Goal: Task Accomplishment & Management: Use online tool/utility

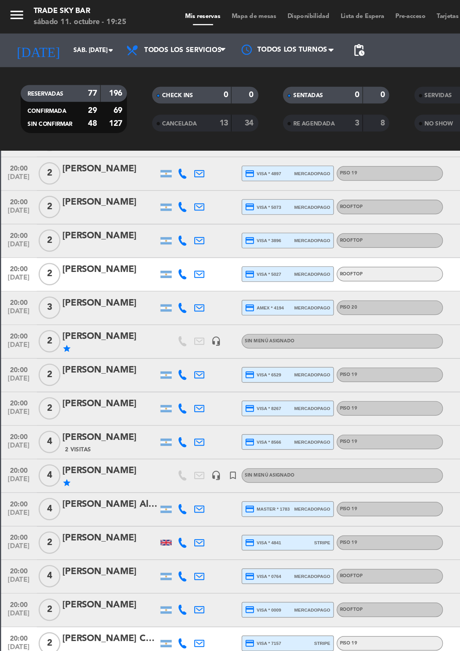
scroll to position [202, 0]
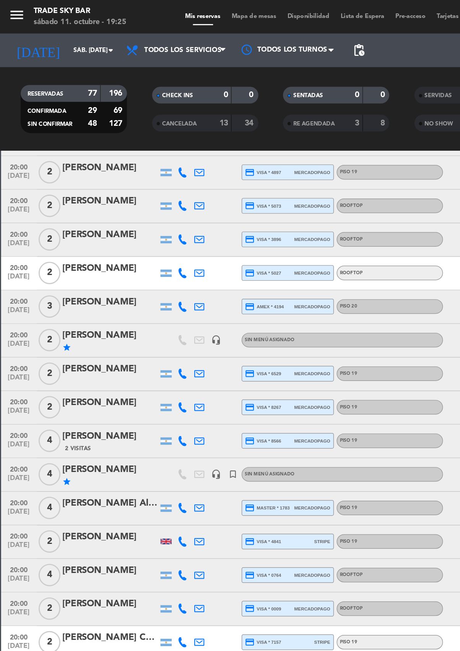
click at [20, 382] on div "20:00 [DATE]" at bounding box center [13, 393] width 24 height 23
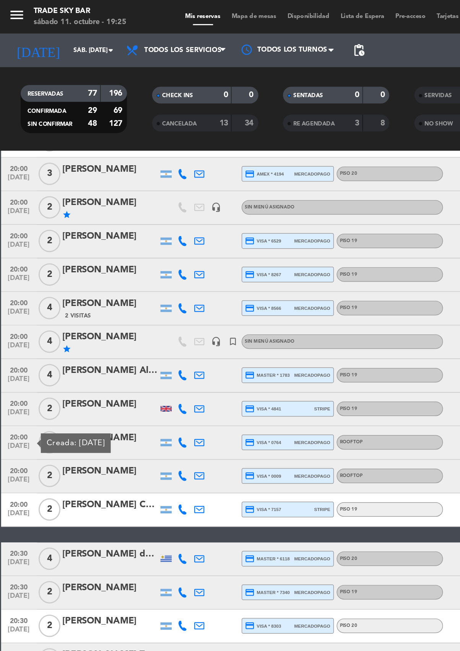
click at [10, 308] on span "[DATE]" at bounding box center [12, 306] width 19 height 9
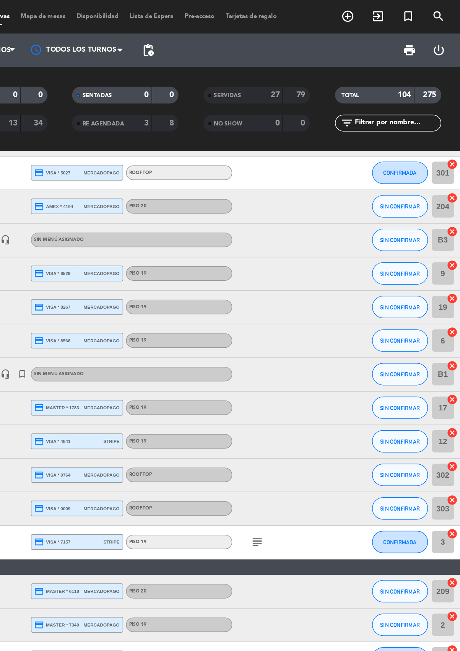
scroll to position [0, 0]
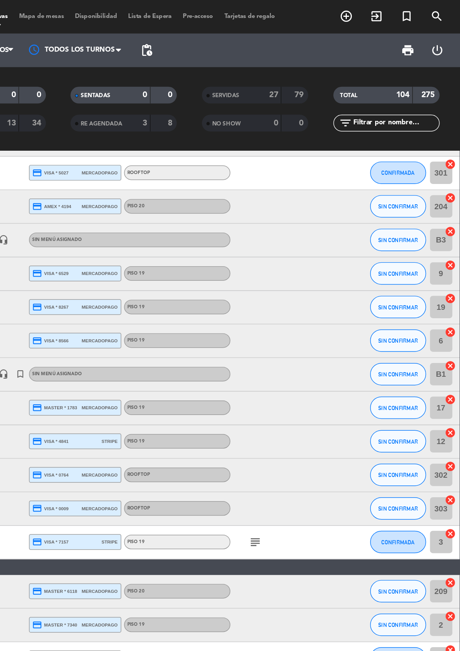
click at [317, 366] on icon "subject" at bounding box center [319, 370] width 9 height 9
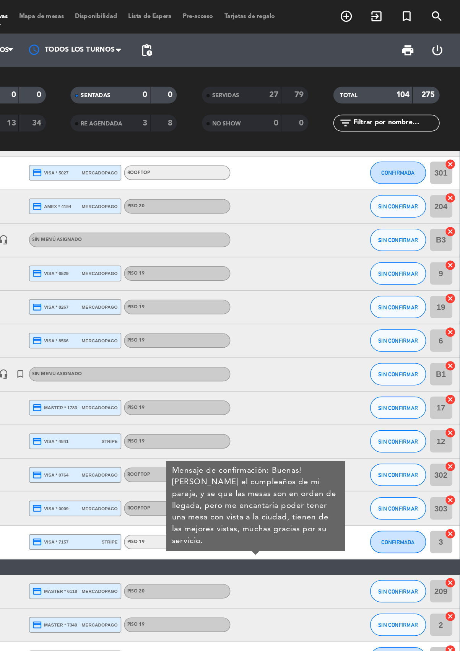
click at [317, 367] on icon "subject" at bounding box center [319, 370] width 9 height 9
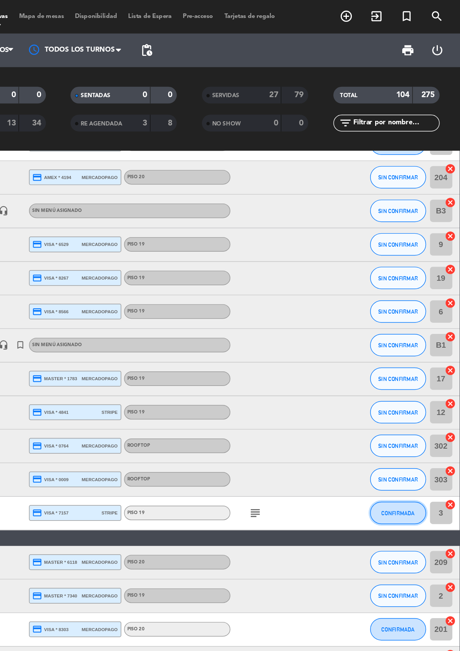
click at [412, 355] on button "CONFIRMADA" at bounding box center [417, 350] width 38 height 15
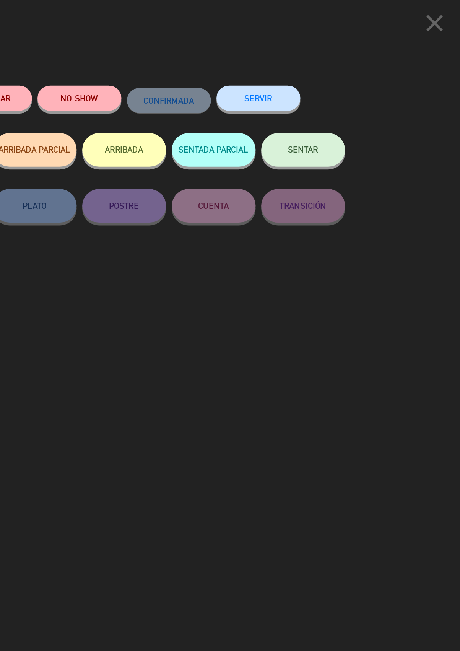
click at [317, 66] on button "SERVIR" at bounding box center [321, 67] width 57 height 17
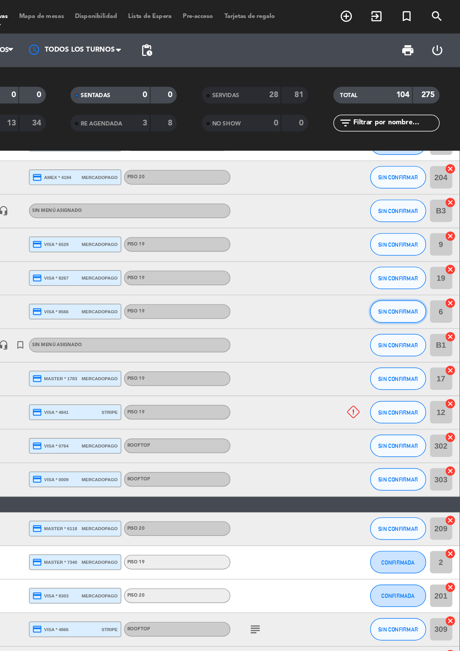
click at [408, 215] on button "SIN CONFIRMAR" at bounding box center [417, 212] width 38 height 15
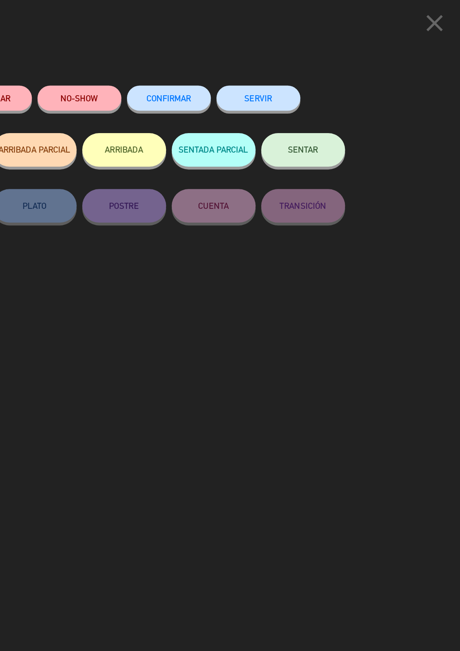
click at [320, 66] on button "SERVIR" at bounding box center [321, 67] width 57 height 17
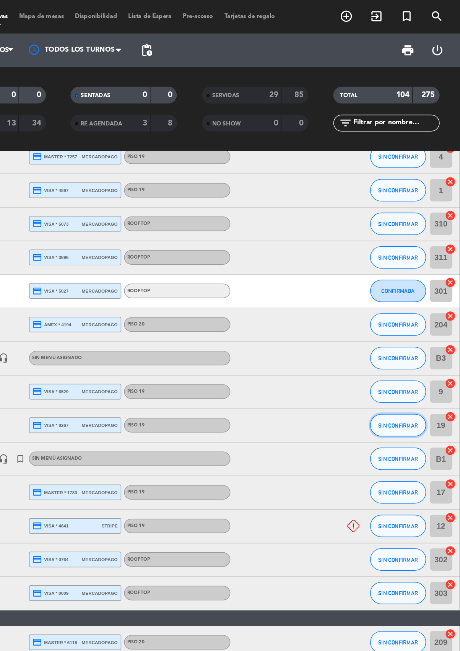
click at [418, 289] on span "SIN CONFIRMAR" at bounding box center [417, 291] width 27 height 4
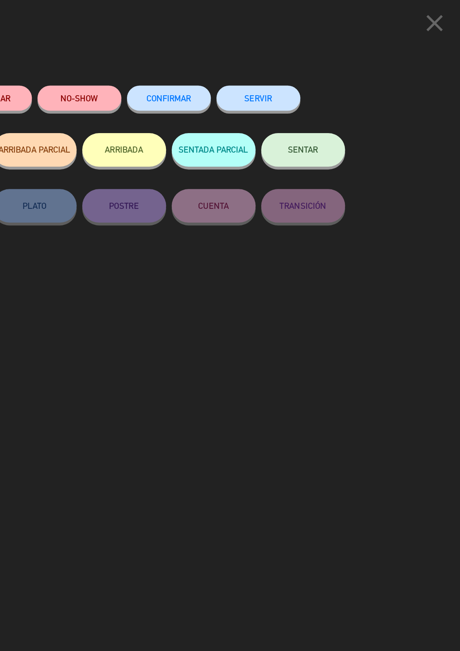
click at [317, 65] on button "SERVIR" at bounding box center [321, 67] width 57 height 17
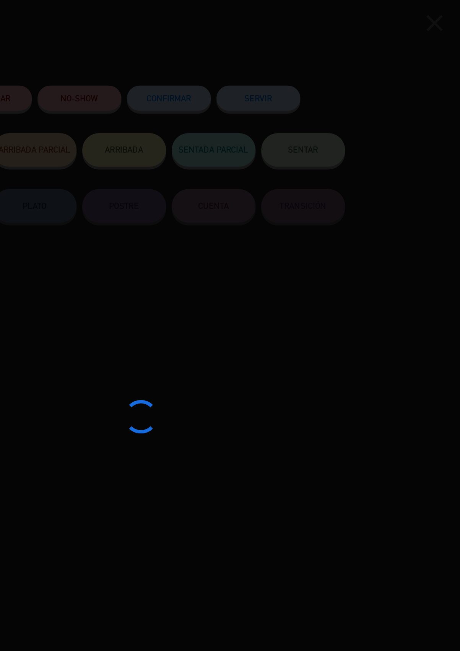
type input "4"
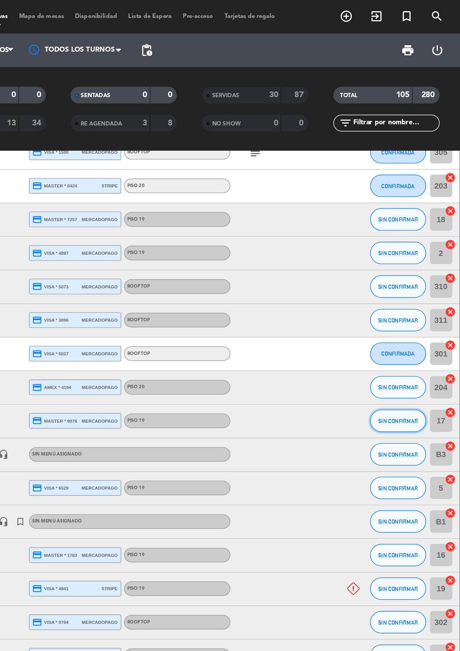
click at [419, 288] on span "SIN CONFIRMAR" at bounding box center [417, 288] width 27 height 4
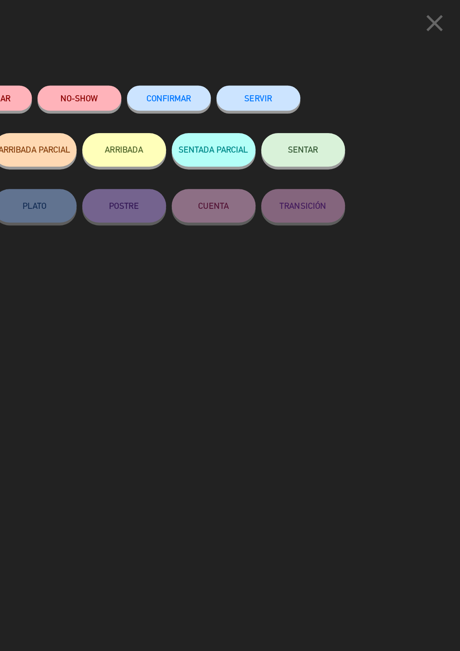
click at [336, 69] on button "SERVIR" at bounding box center [321, 67] width 57 height 17
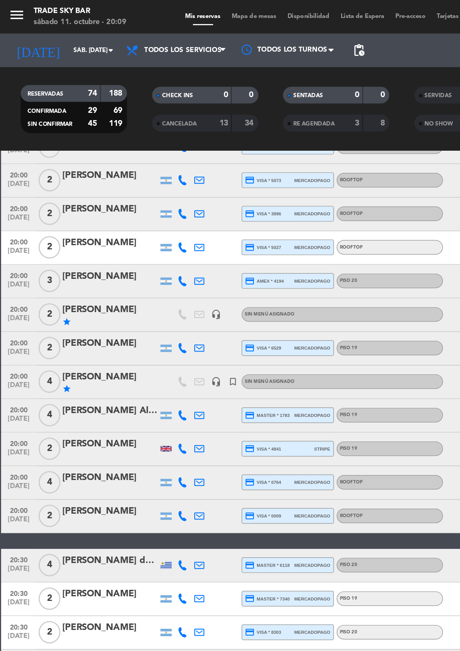
scroll to position [222, 0]
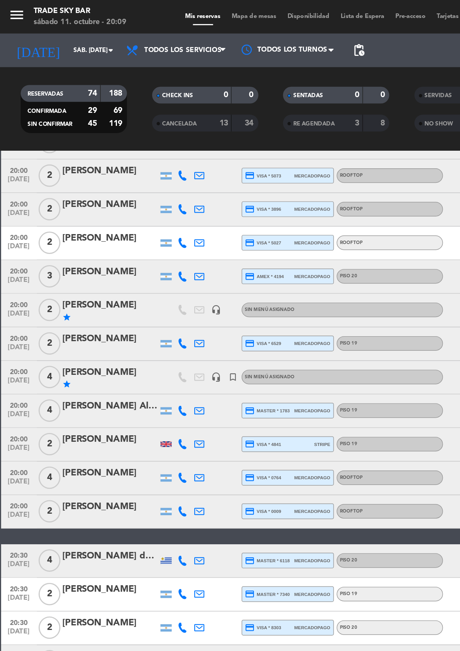
click at [33, 217] on span "2" at bounding box center [33, 211] width 15 height 15
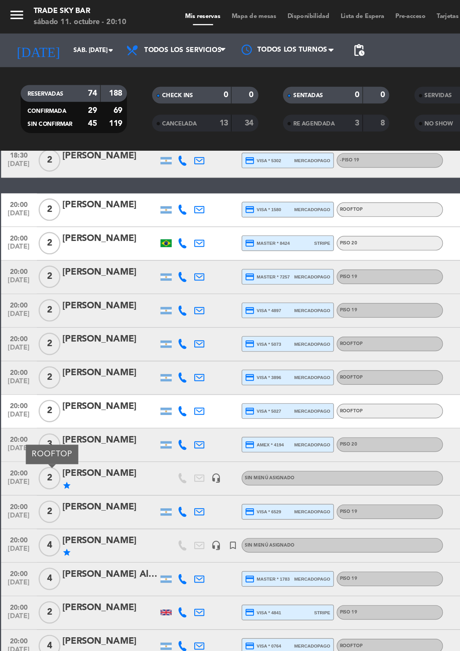
scroll to position [99, 0]
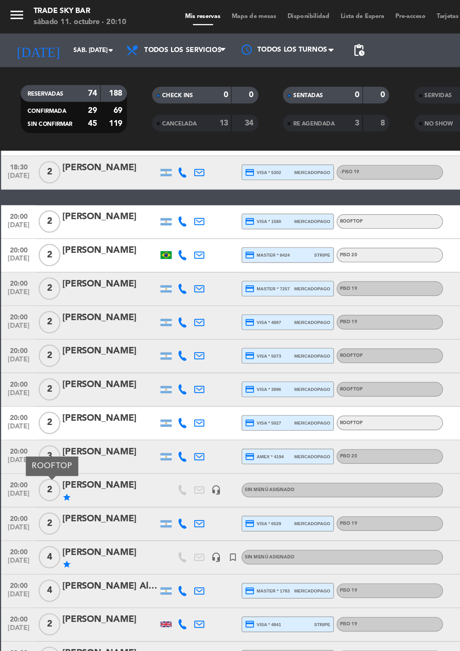
click at [34, 339] on span "2" at bounding box center [33, 334] width 15 height 15
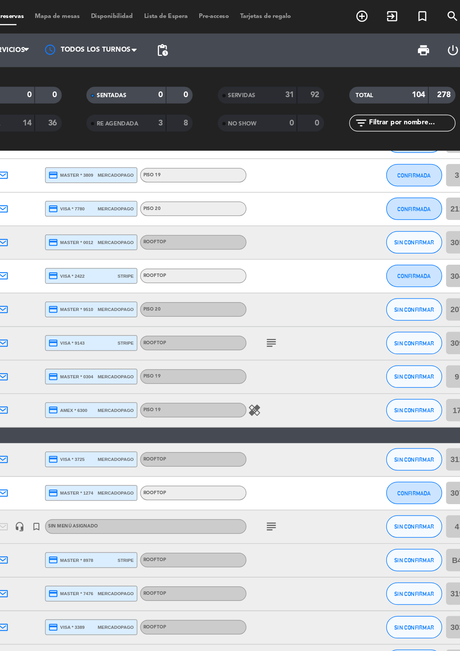
scroll to position [0, 0]
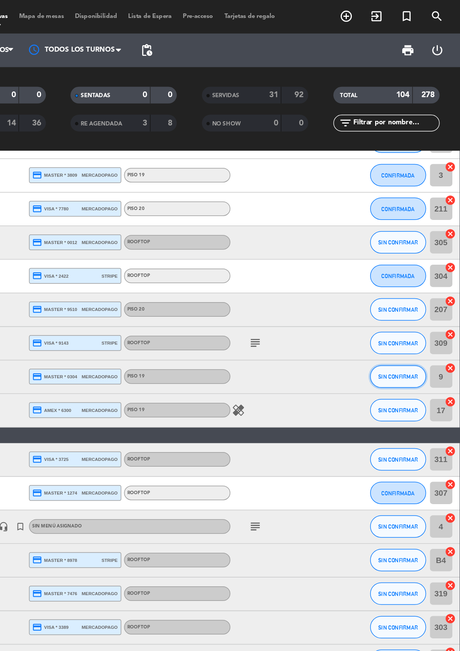
click at [408, 261] on button "SIN CONFIRMAR" at bounding box center [417, 257] width 38 height 15
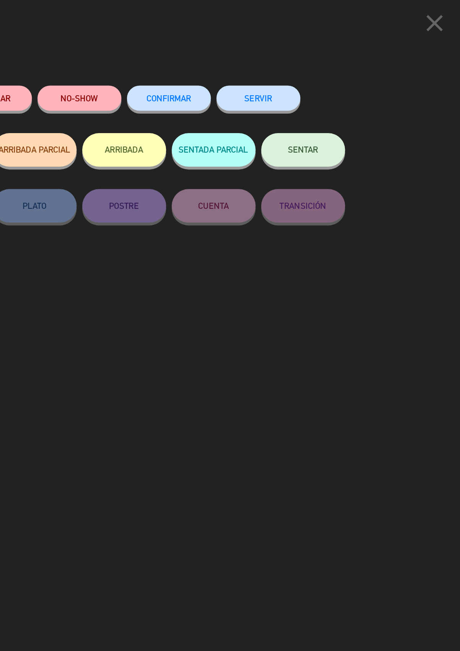
click at [315, 71] on button "SERVIR" at bounding box center [321, 67] width 57 height 17
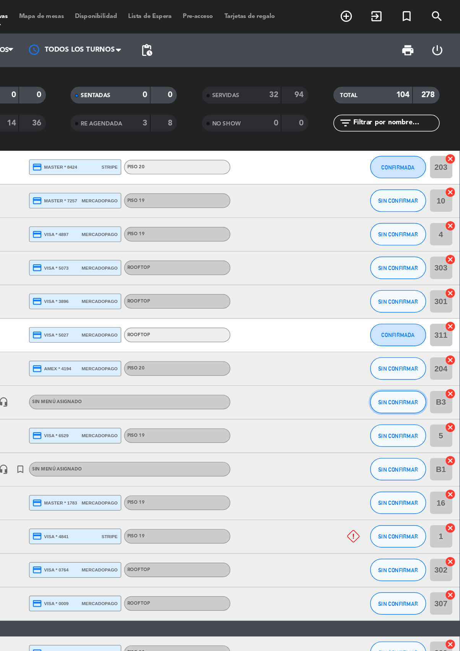
click at [407, 273] on span "SIN CONFIRMAR" at bounding box center [417, 275] width 27 height 4
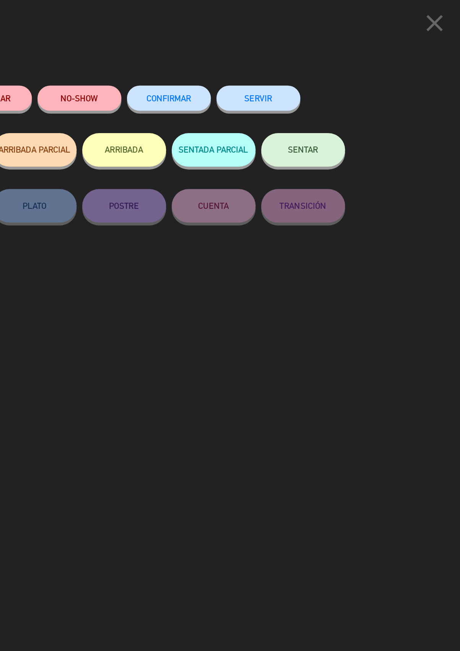
click at [320, 65] on button "SERVIR" at bounding box center [321, 67] width 57 height 17
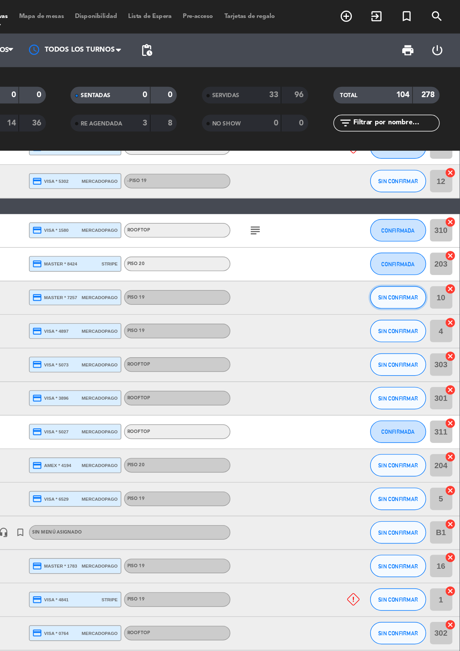
click at [402, 204] on button "SIN CONFIRMAR" at bounding box center [417, 203] width 38 height 15
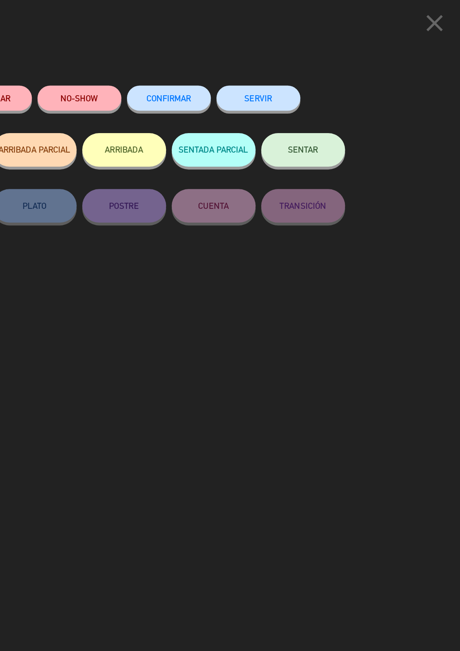
click at [309, 72] on button "SERVIR" at bounding box center [321, 67] width 57 height 17
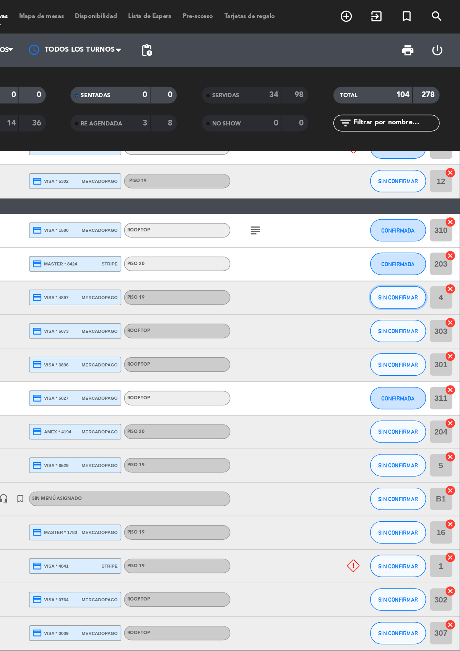
click at [408, 208] on button "SIN CONFIRMAR" at bounding box center [417, 203] width 38 height 15
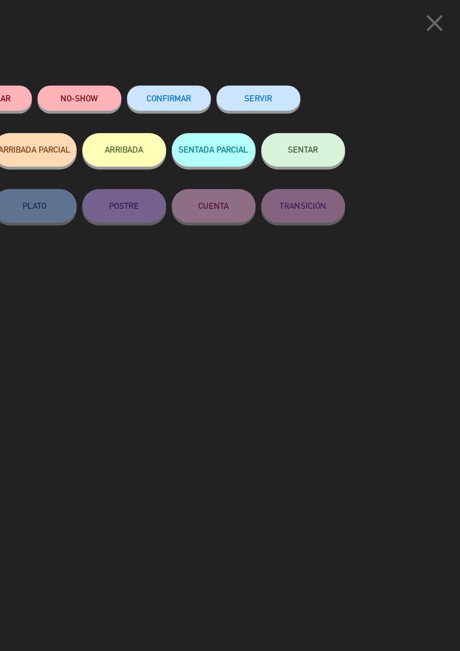
click at [314, 68] on button "SERVIR" at bounding box center [321, 67] width 57 height 17
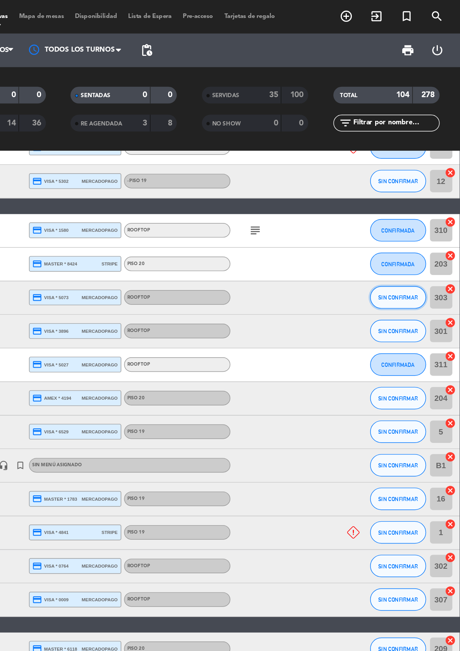
click at [401, 207] on button "SIN CONFIRMAR" at bounding box center [417, 203] width 38 height 15
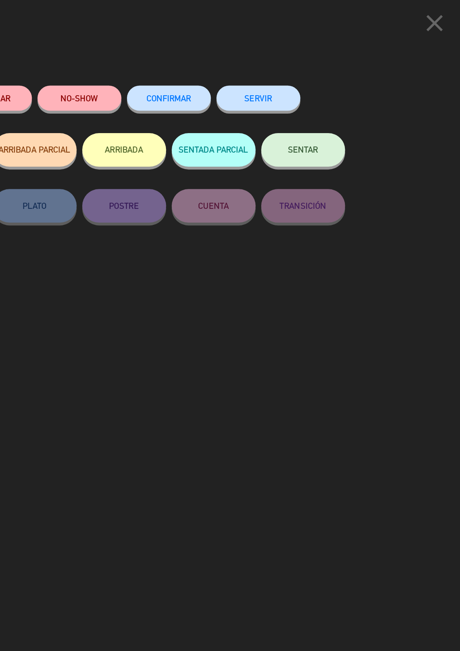
click at [304, 71] on button "SERVIR" at bounding box center [321, 67] width 57 height 17
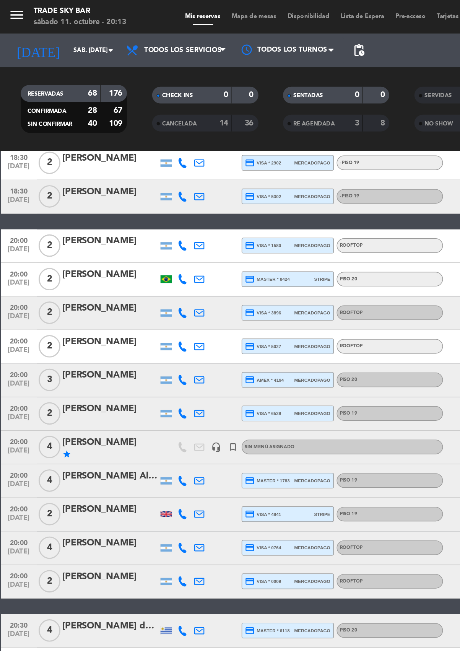
scroll to position [0, 0]
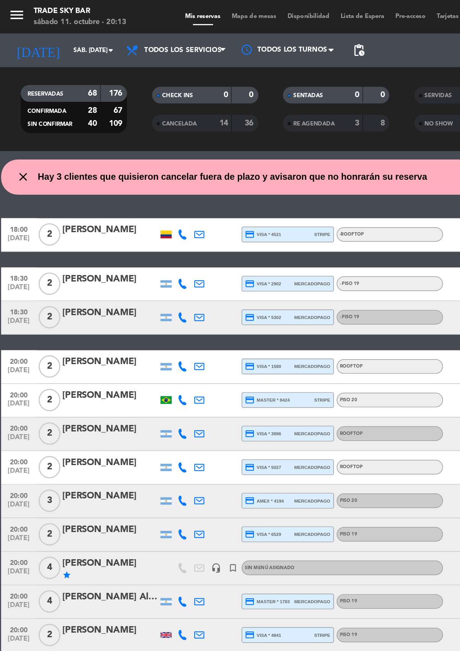
click at [56, 39] on input "sáb. [DATE]" at bounding box center [74, 34] width 57 height 13
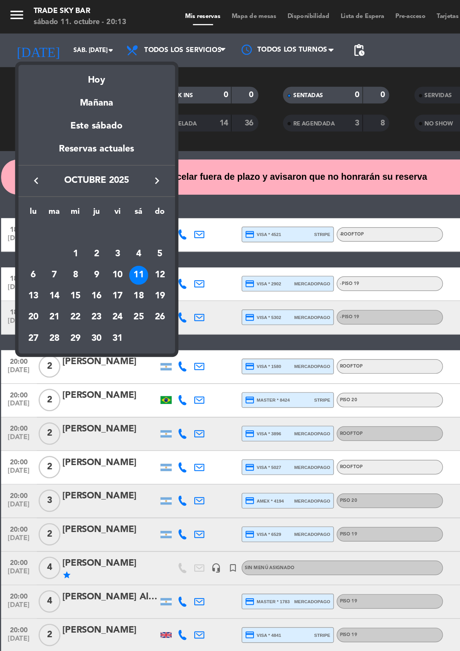
click at [65, 70] on div "Mañana" at bounding box center [66, 68] width 107 height 16
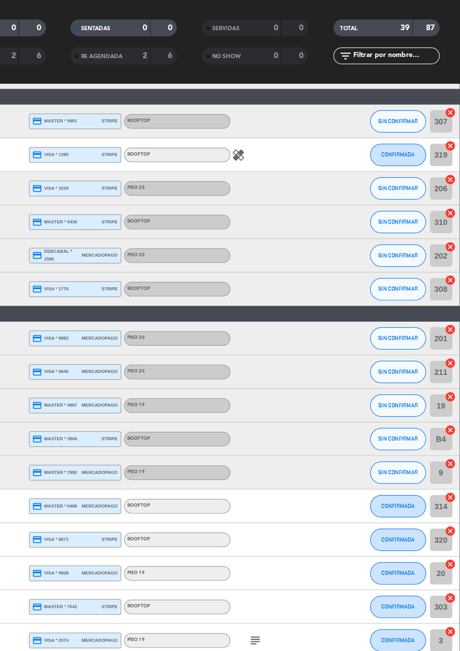
scroll to position [0, 0]
click at [412, 324] on span "SIN CONFIRMAR" at bounding box center [417, 323] width 27 height 4
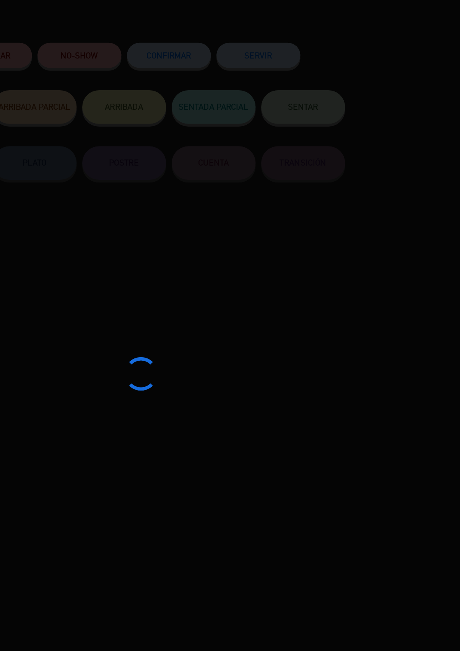
scroll to position [0, 0]
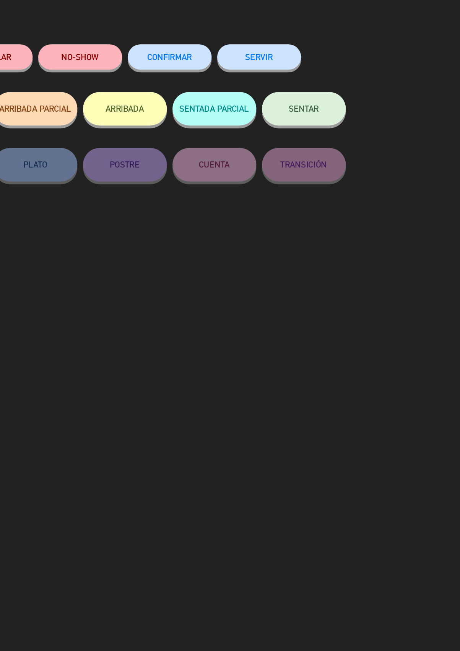
click at [316, 67] on button "SERVIR" at bounding box center [321, 67] width 57 height 17
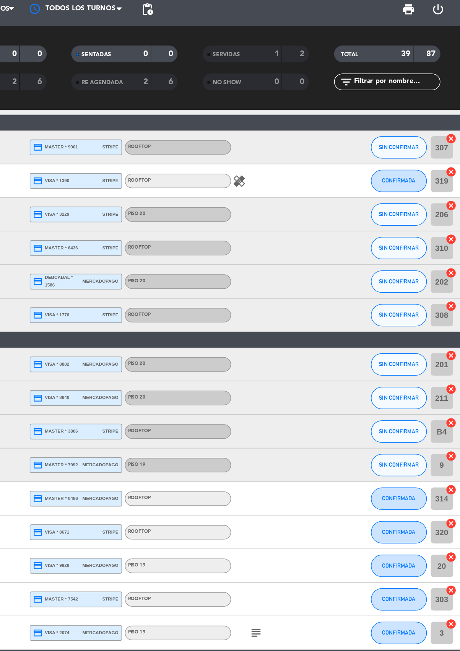
scroll to position [367, 0]
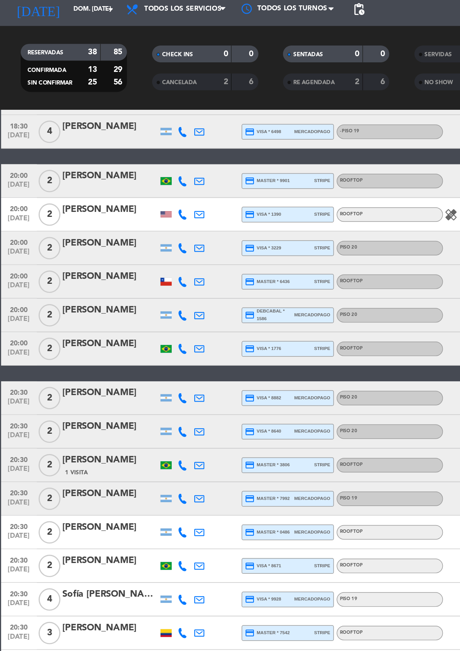
click at [49, 34] on input "dom. [DATE]" at bounding box center [74, 34] width 57 height 13
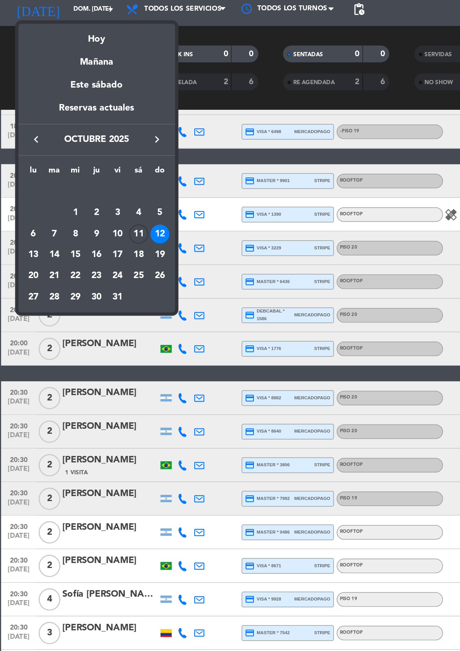
click at [63, 53] on div "Hoy" at bounding box center [66, 52] width 107 height 16
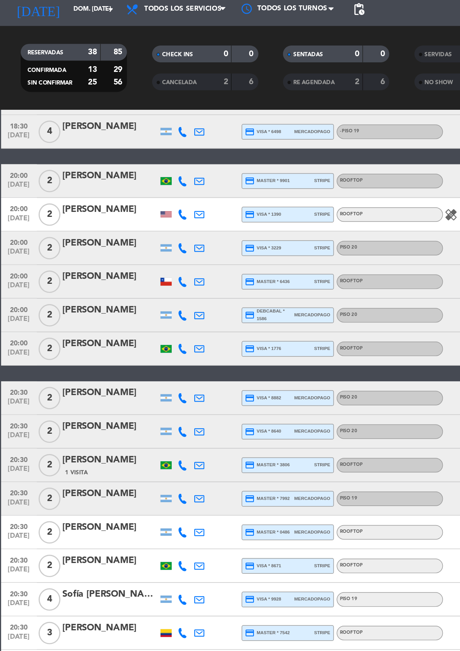
type input "sáb. [DATE]"
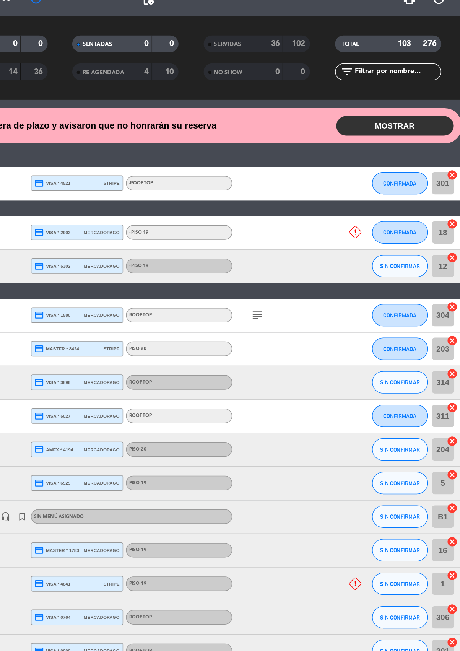
scroll to position [0, 0]
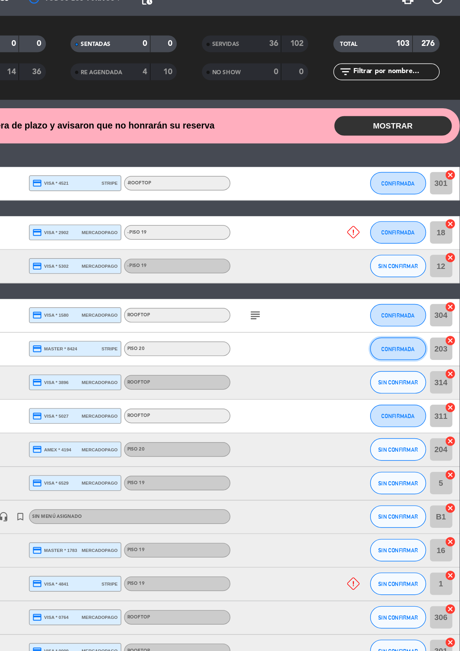
click at [410, 277] on button "CONFIRMADA" at bounding box center [417, 273] width 38 height 15
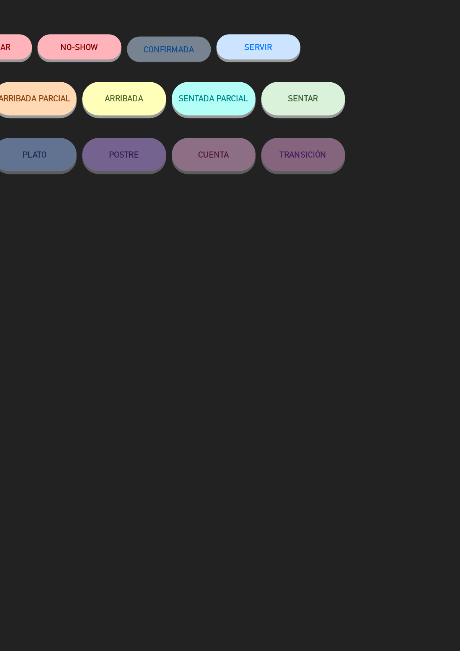
click at [314, 65] on button "SERVIR" at bounding box center [321, 67] width 57 height 17
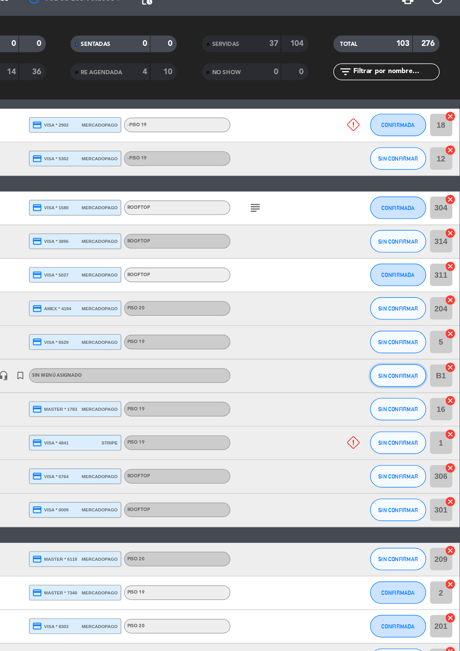
click at [409, 286] on button "SIN CONFIRMAR" at bounding box center [417, 291] width 38 height 15
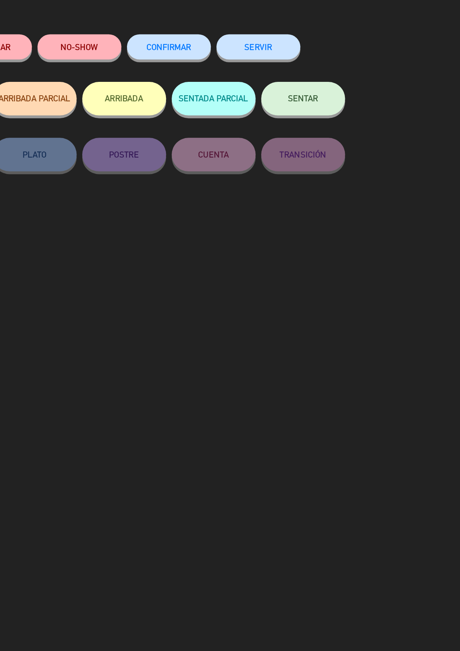
click at [319, 73] on button "SERVIR" at bounding box center [321, 67] width 57 height 17
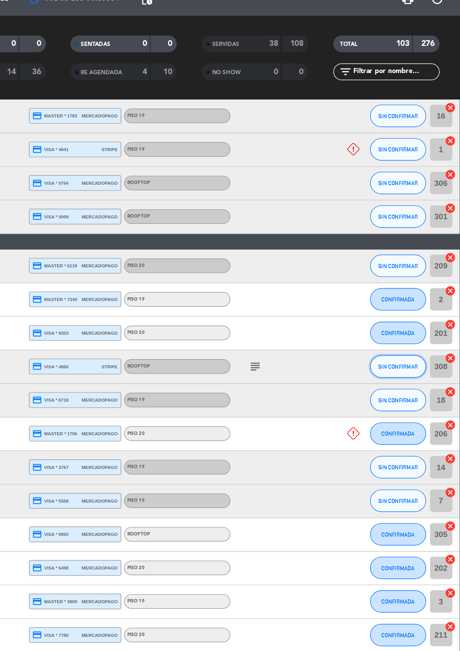
click at [404, 289] on button "SIN CONFIRMAR" at bounding box center [417, 285] width 38 height 15
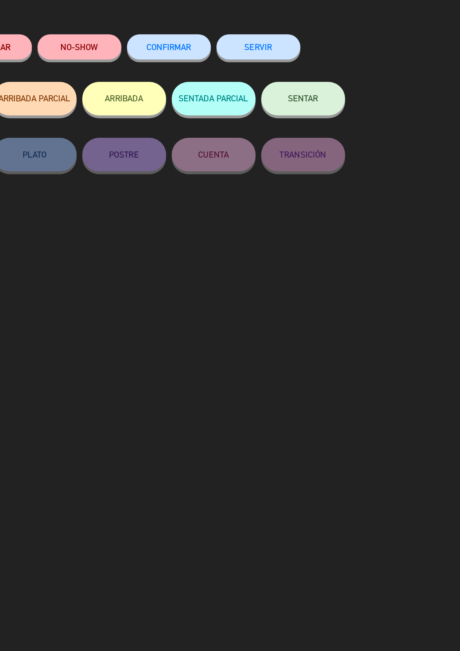
click at [317, 64] on button "SERVIR" at bounding box center [321, 67] width 57 height 17
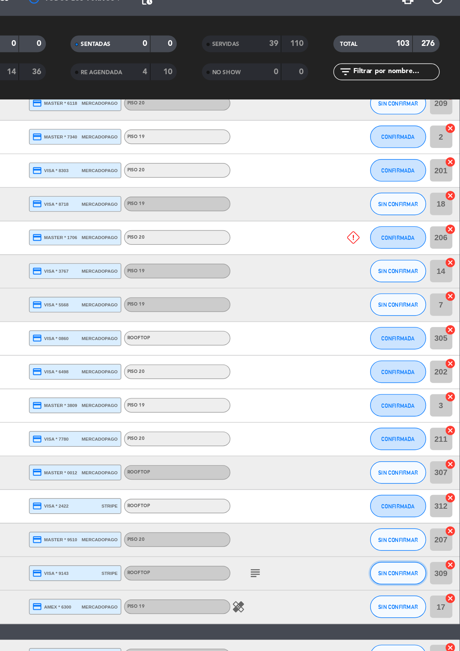
click at [405, 430] on button "SIN CONFIRMAR" at bounding box center [417, 426] width 38 height 15
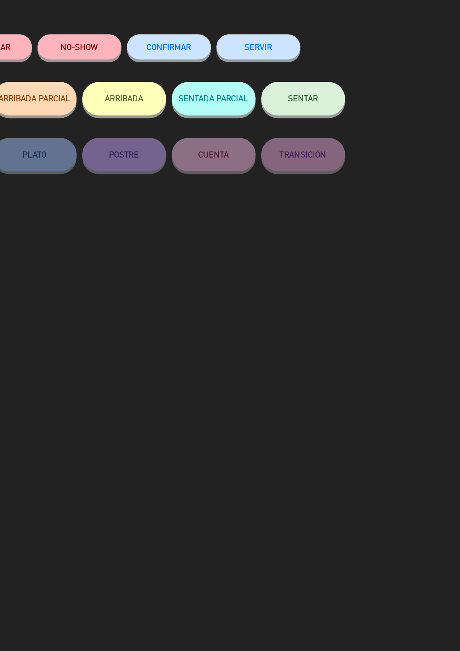
click at [316, 71] on button "SERVIR" at bounding box center [321, 67] width 57 height 17
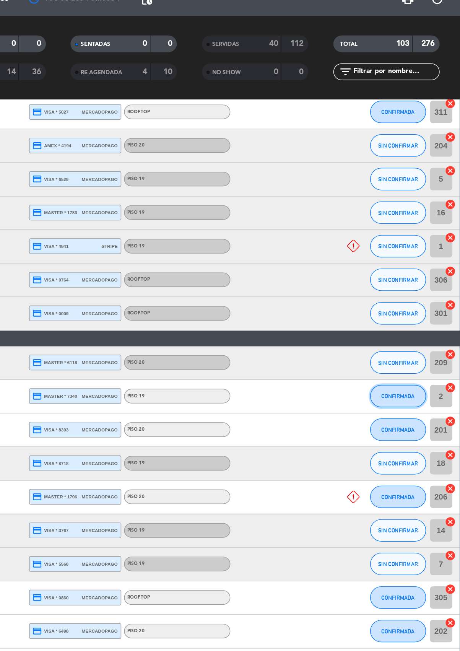
click at [413, 304] on span "CONFIRMADA" at bounding box center [417, 306] width 23 height 4
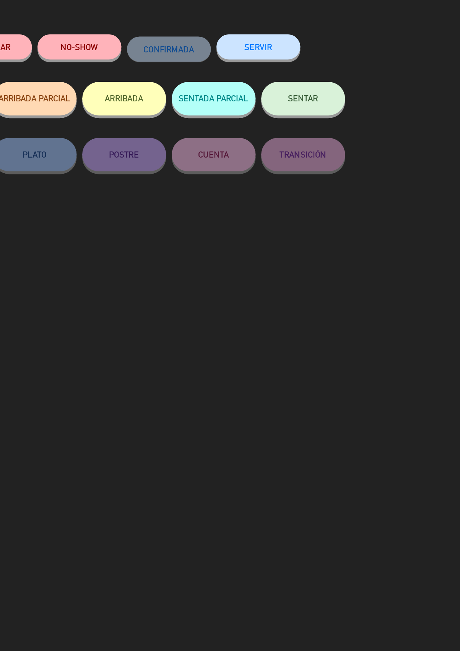
click at [322, 68] on button "SERVIR" at bounding box center [321, 67] width 57 height 17
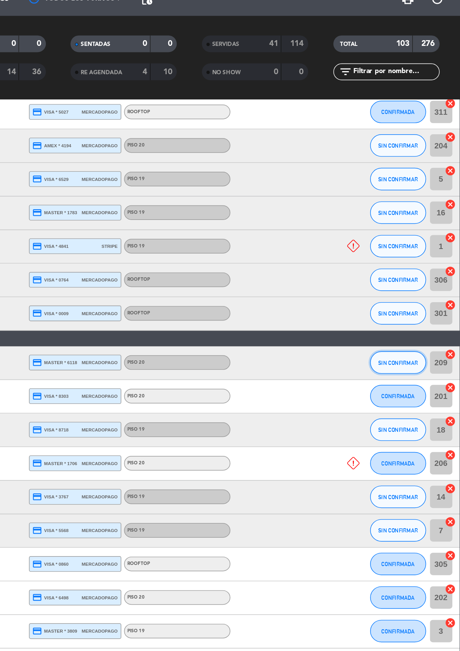
click at [410, 282] on span "SIN CONFIRMAR" at bounding box center [417, 283] width 27 height 4
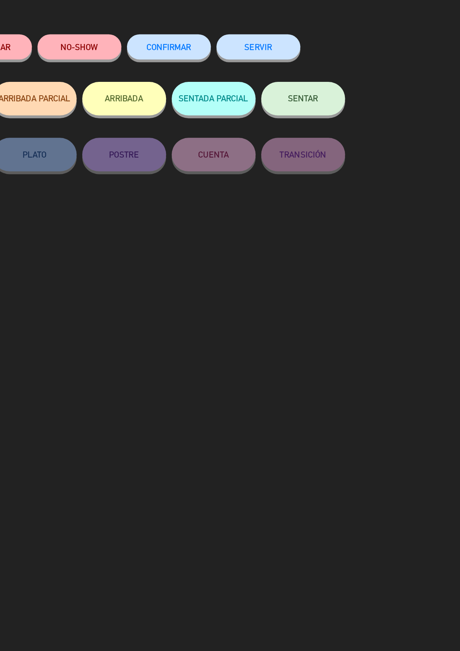
click at [326, 63] on button "SERVIR" at bounding box center [321, 67] width 57 height 17
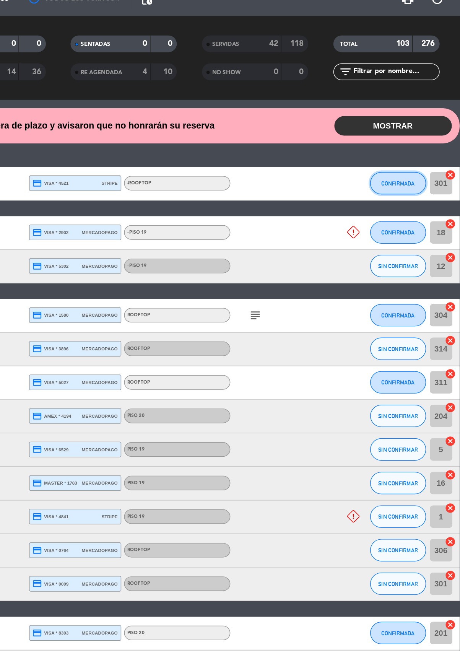
click at [400, 164] on button "CONFIRMADA" at bounding box center [417, 160] width 38 height 15
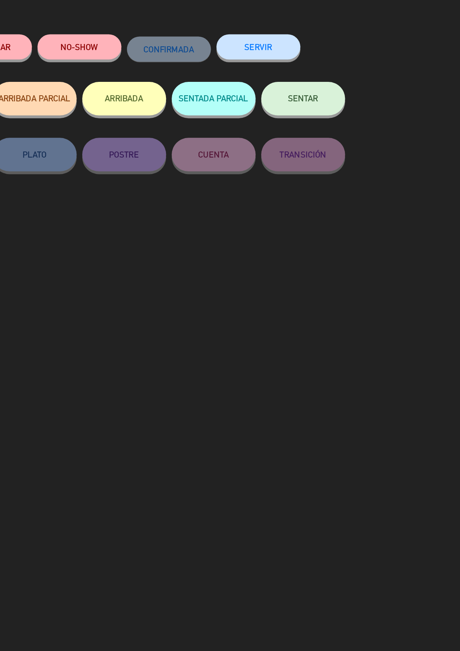
click at [313, 73] on button "SERVIR" at bounding box center [321, 67] width 57 height 17
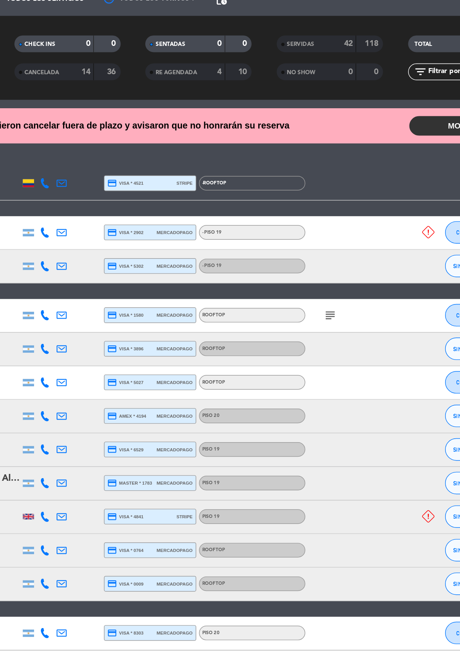
scroll to position [0, 0]
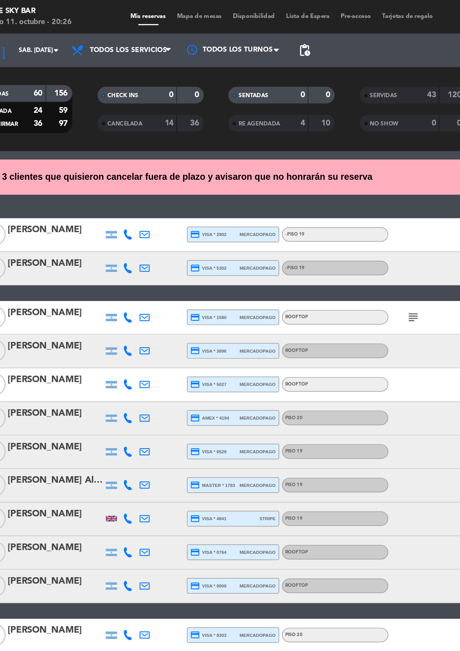
click at [298, 68] on div "SERVIDAS" at bounding box center [302, 65] width 35 height 9
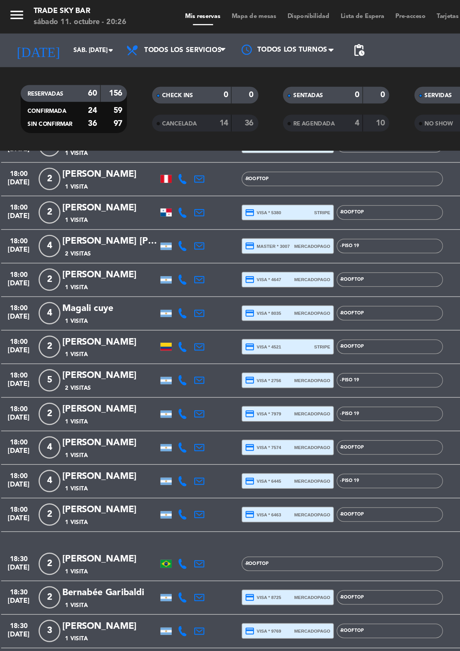
scroll to position [61, 0]
click at [300, 63] on span "SERVIDAS" at bounding box center [299, 65] width 19 height 4
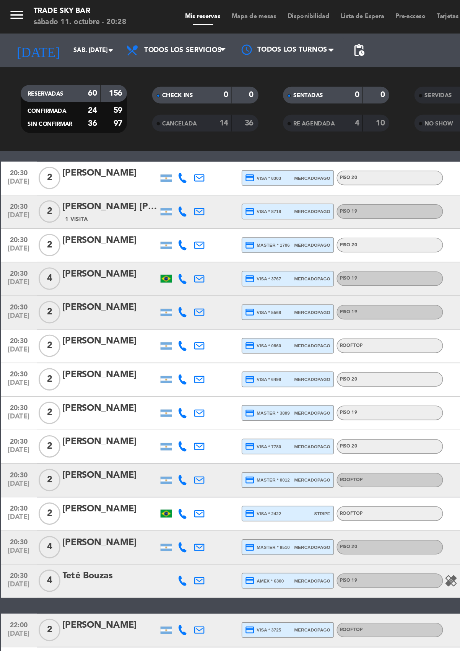
scroll to position [312, 0]
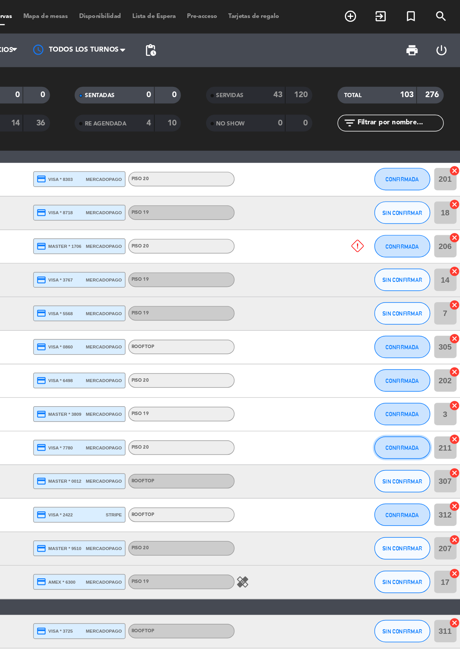
click at [407, 310] on button "CONFIRMADA" at bounding box center [417, 305] width 38 height 15
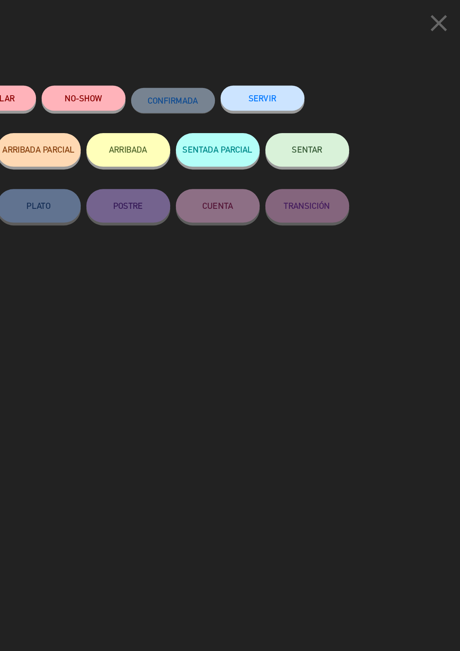
click at [320, 68] on button "SERVIR" at bounding box center [321, 67] width 57 height 17
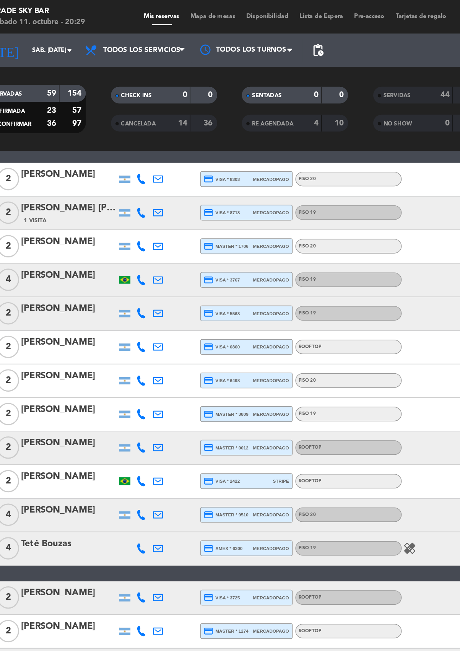
scroll to position [0, 0]
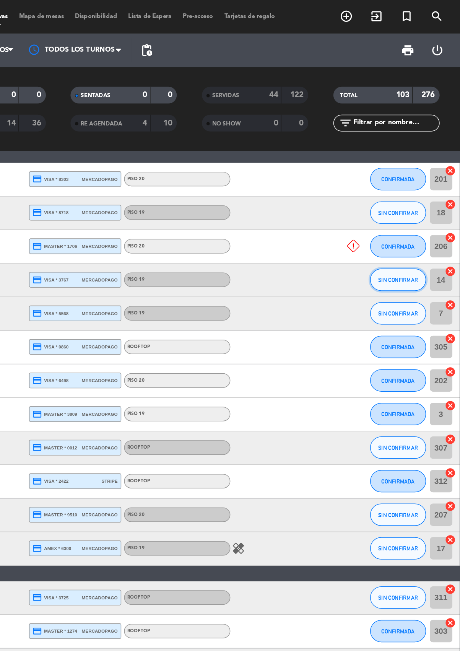
click at [403, 191] on button "SIN CONFIRMAR" at bounding box center [417, 191] width 38 height 15
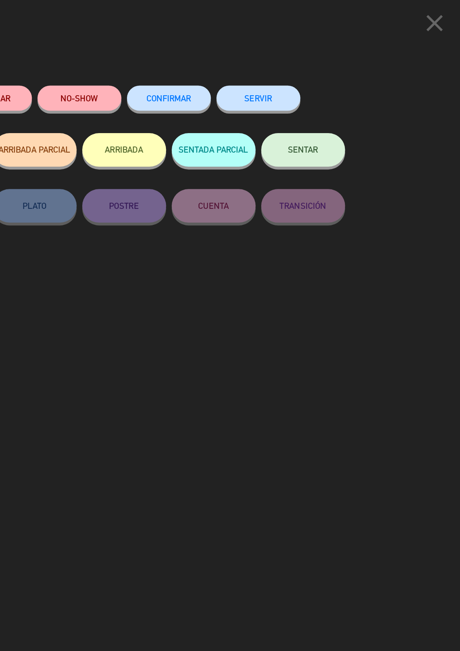
click at [312, 72] on button "SERVIR" at bounding box center [321, 67] width 57 height 17
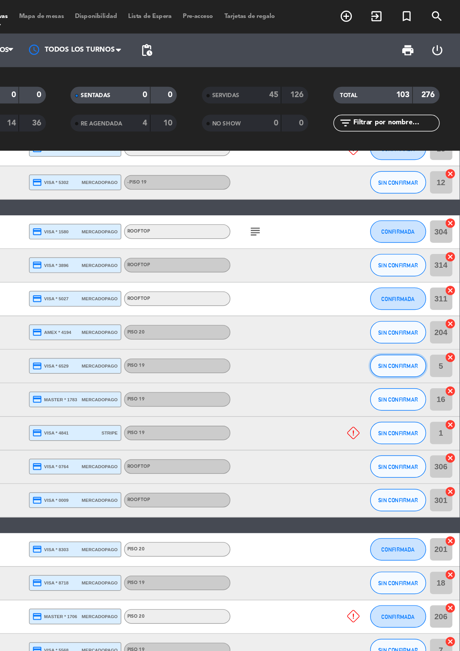
click at [399, 247] on button "SIN CONFIRMAR" at bounding box center [417, 249] width 38 height 15
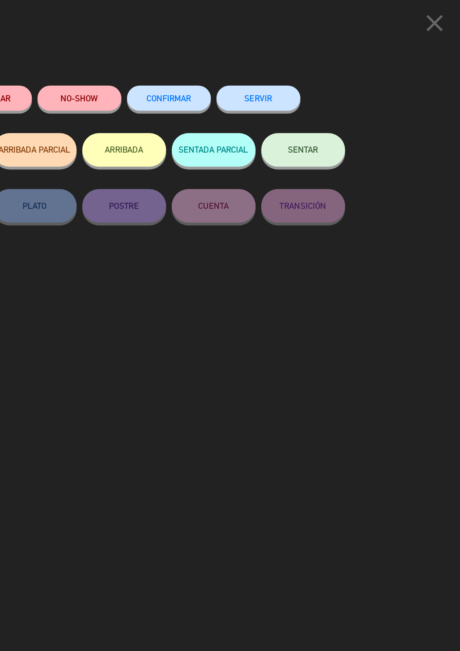
click at [307, 59] on button "SERVIR" at bounding box center [321, 67] width 57 height 17
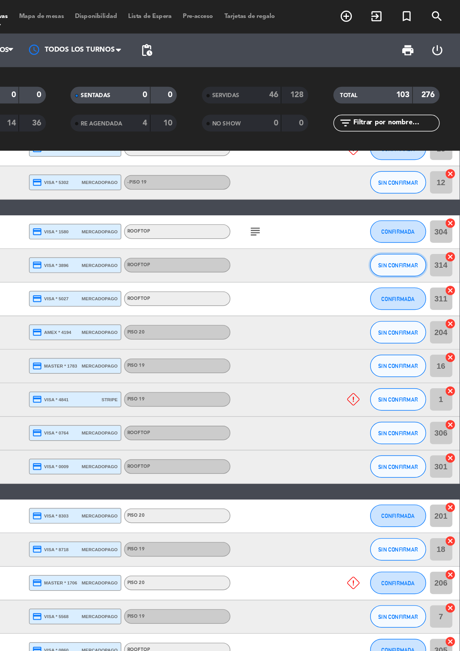
click at [401, 180] on button "SIN CONFIRMAR" at bounding box center [417, 181] width 38 height 15
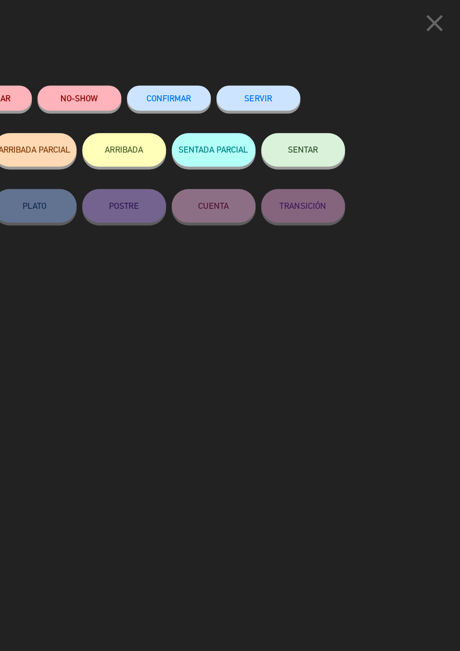
click at [316, 67] on button "SERVIR" at bounding box center [321, 67] width 57 height 17
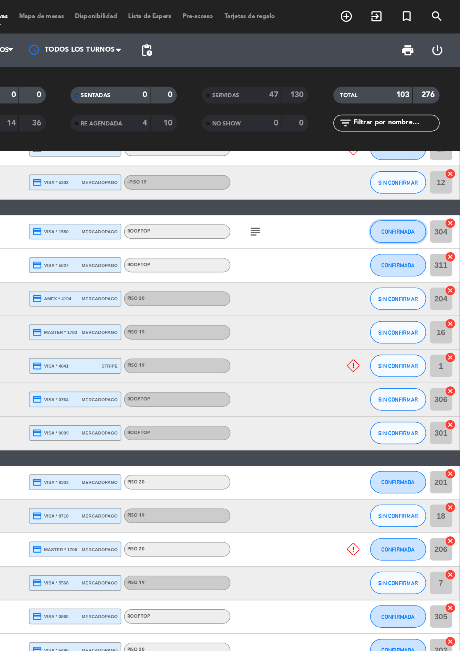
click at [411, 163] on button "CONFIRMADA" at bounding box center [417, 158] width 38 height 15
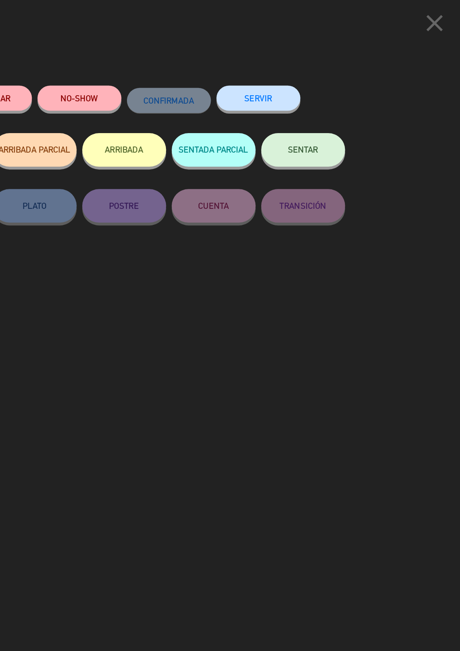
click at [315, 65] on button "SERVIR" at bounding box center [321, 67] width 57 height 17
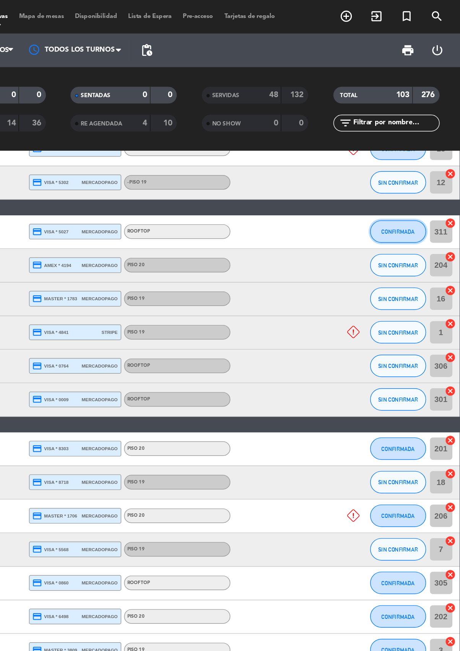
click at [404, 161] on button "CONFIRMADA" at bounding box center [417, 158] width 38 height 15
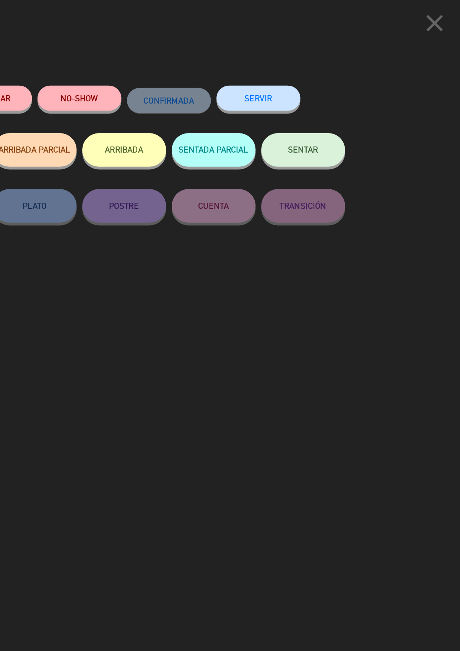
click at [314, 67] on button "SERVIR" at bounding box center [321, 67] width 57 height 17
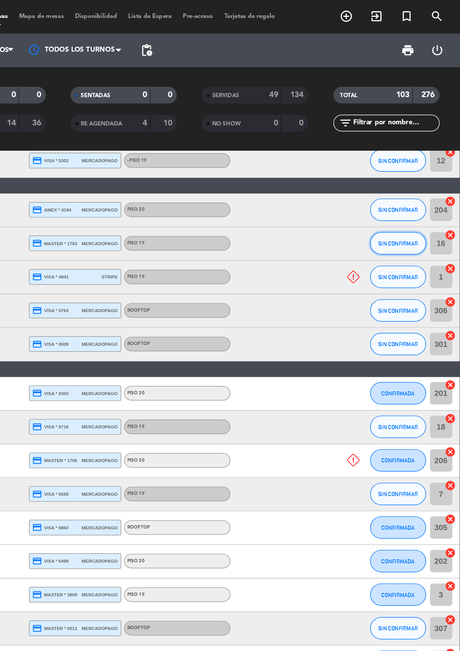
click at [400, 167] on button "SIN CONFIRMAR" at bounding box center [417, 166] width 38 height 15
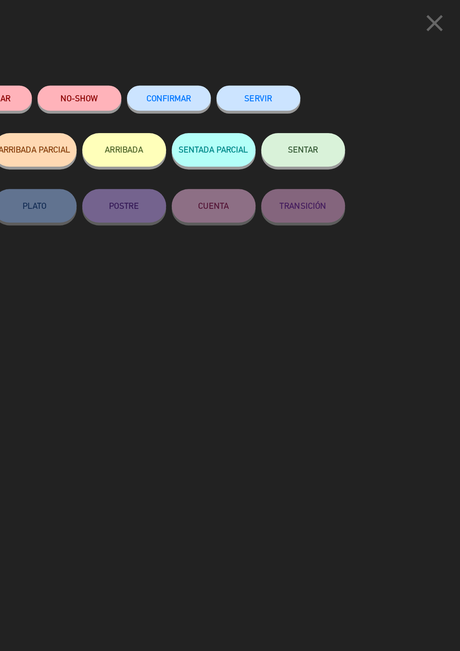
click at [304, 68] on button "SERVIR" at bounding box center [321, 67] width 57 height 17
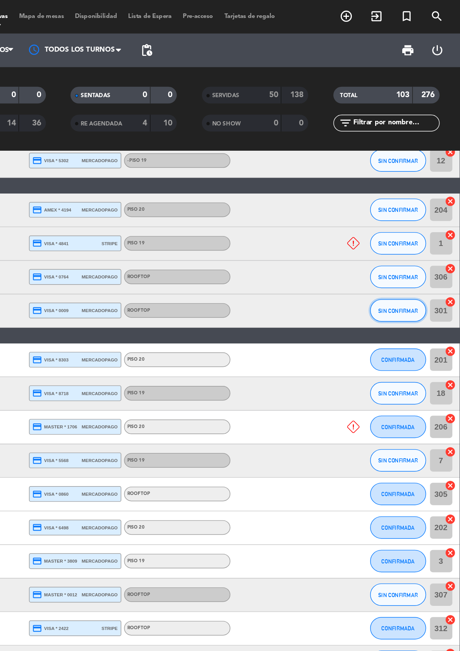
click at [405, 216] on button "SIN CONFIRMAR" at bounding box center [417, 212] width 38 height 15
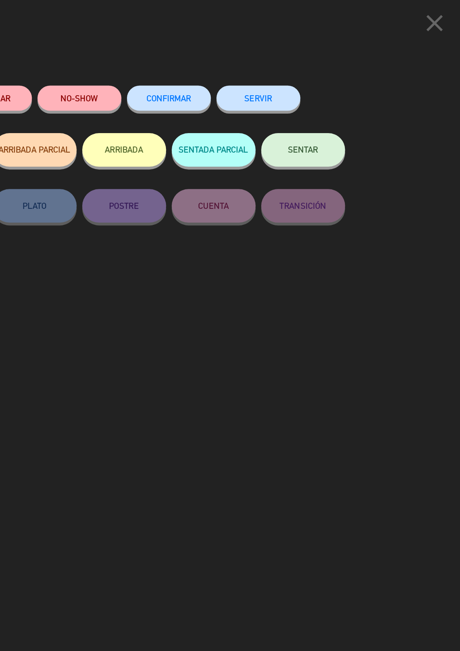
click at [321, 65] on button "SERVIR" at bounding box center [321, 67] width 57 height 17
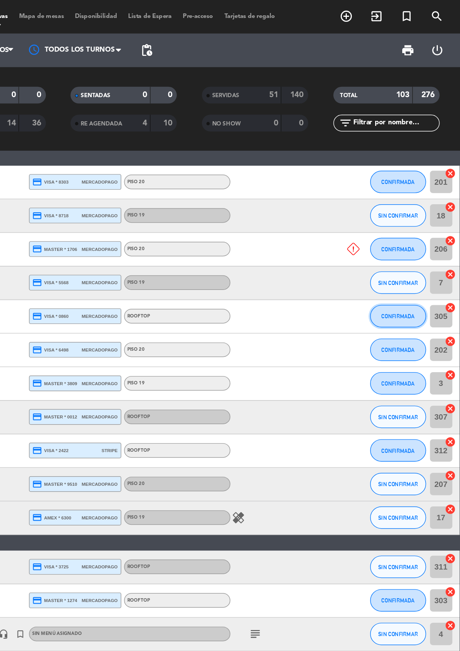
click at [403, 218] on button "CONFIRMADA" at bounding box center [417, 215] width 38 height 15
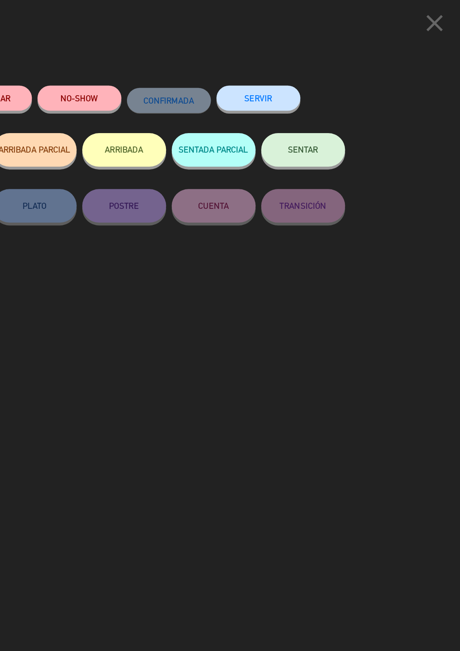
click at [316, 67] on button "SERVIR" at bounding box center [321, 67] width 57 height 17
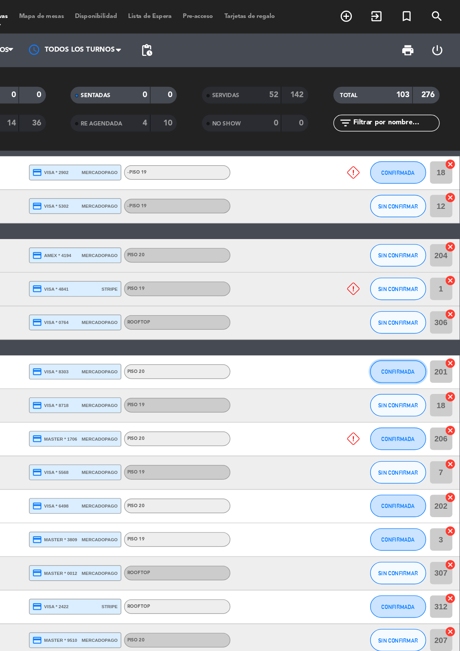
click at [413, 254] on span "CONFIRMADA" at bounding box center [417, 254] width 23 height 4
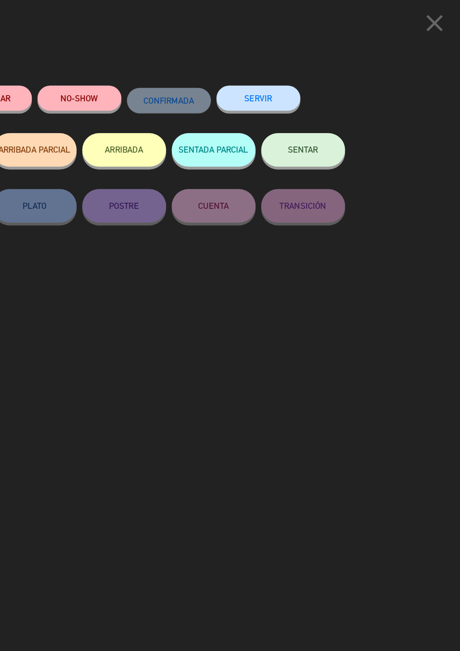
click at [319, 66] on button "SERVIR" at bounding box center [321, 67] width 57 height 17
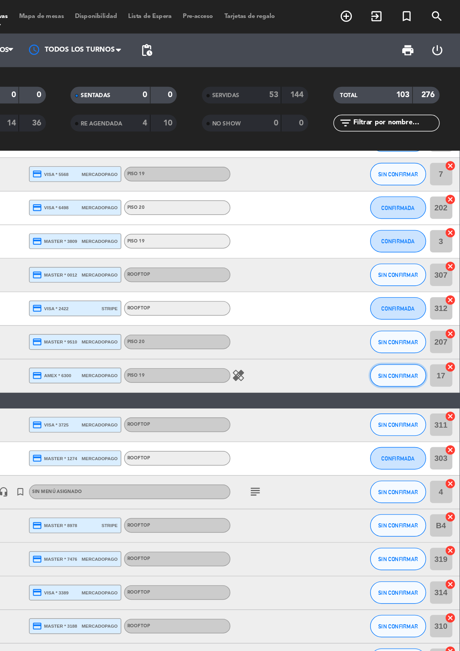
click at [423, 255] on span "SIN CONFIRMAR" at bounding box center [417, 257] width 27 height 4
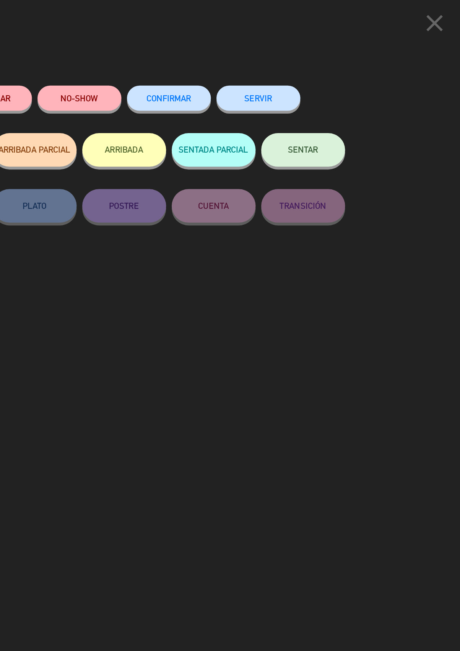
click at [327, 67] on button "SERVIR" at bounding box center [321, 67] width 57 height 17
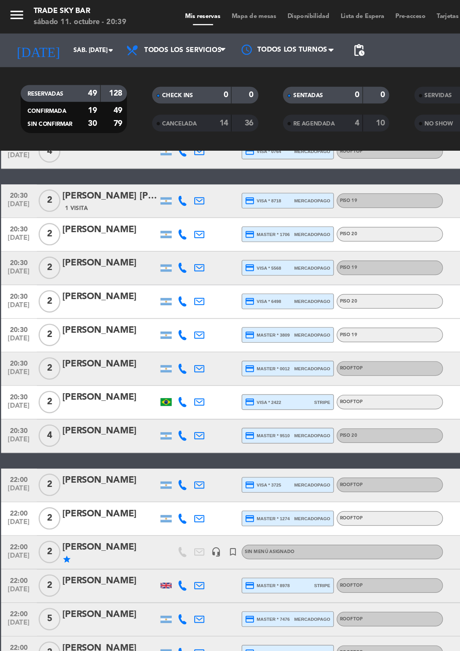
scroll to position [159, 0]
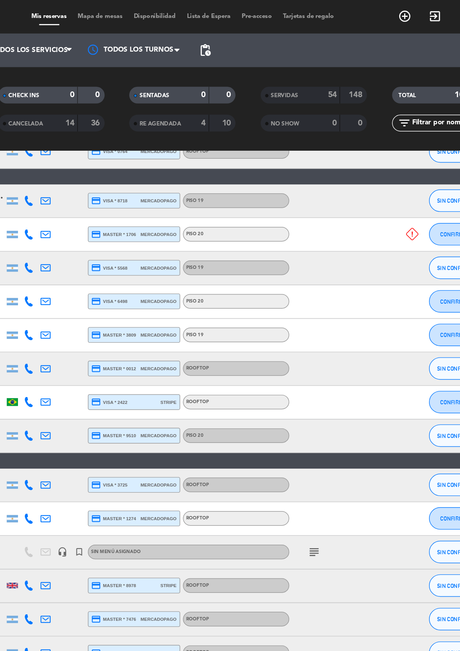
click at [300, 69] on div "SERVIDAS 54 148" at bounding box center [319, 64] width 73 height 11
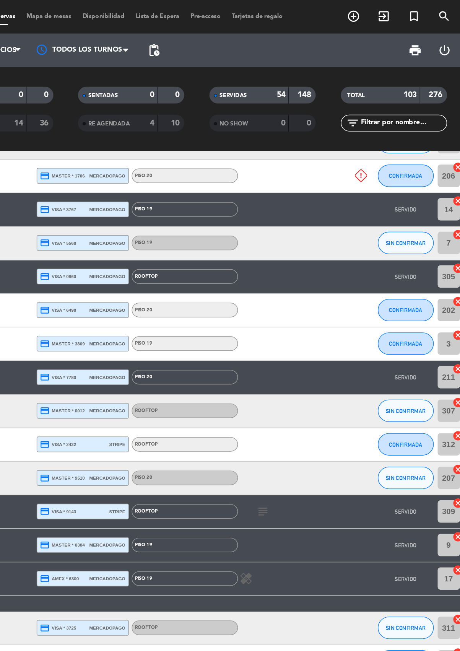
scroll to position [0, 0]
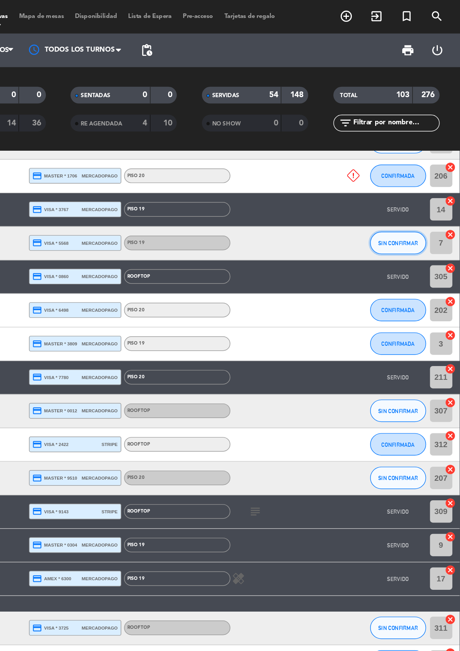
click at [413, 169] on button "SIN CONFIRMAR" at bounding box center [417, 165] width 38 height 15
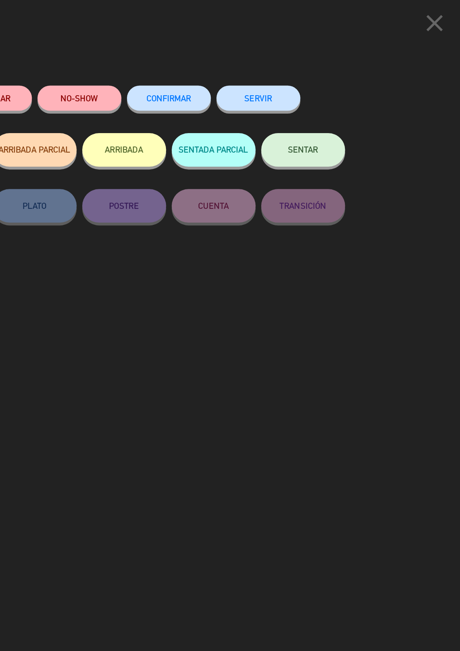
click at [442, 18] on icon "close" at bounding box center [442, 15] width 19 height 19
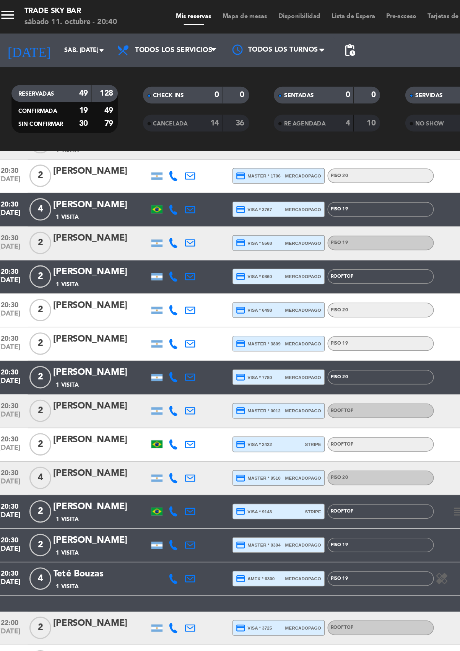
scroll to position [0, 0]
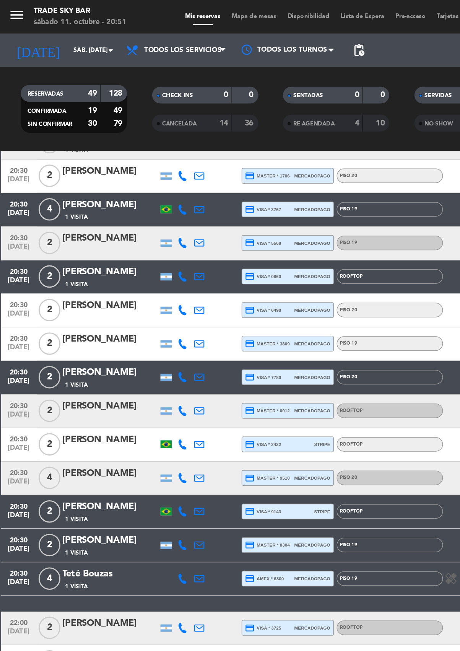
click at [302, 65] on span "SERVIDAS" at bounding box center [299, 65] width 19 height 4
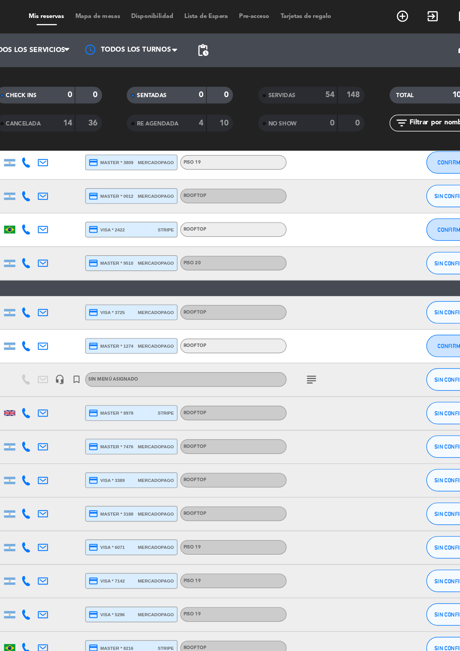
scroll to position [0, 0]
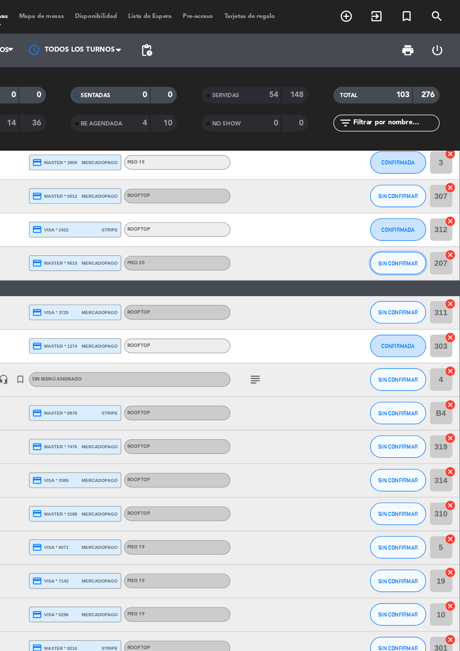
click at [408, 184] on button "SIN CONFIRMAR" at bounding box center [417, 179] width 38 height 15
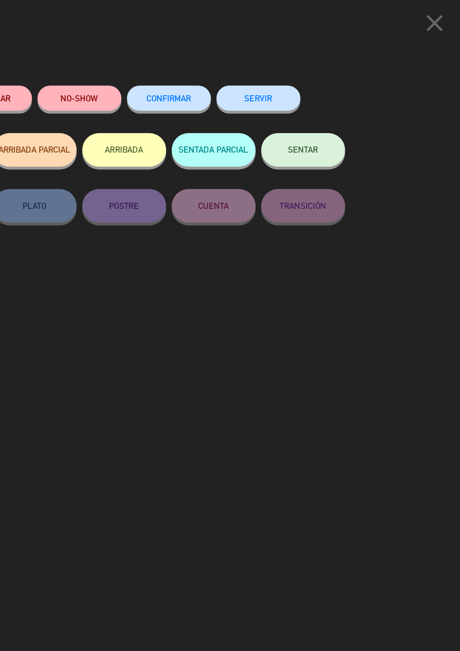
click at [317, 66] on button "SERVIR" at bounding box center [321, 67] width 57 height 17
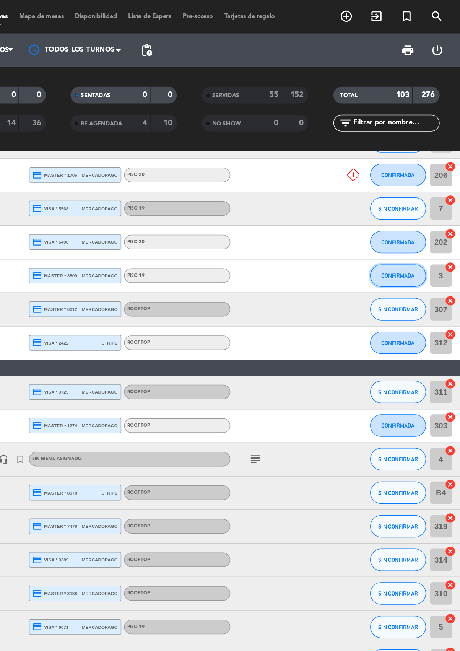
click at [403, 187] on button "CONFIRMADA" at bounding box center [417, 188] width 38 height 15
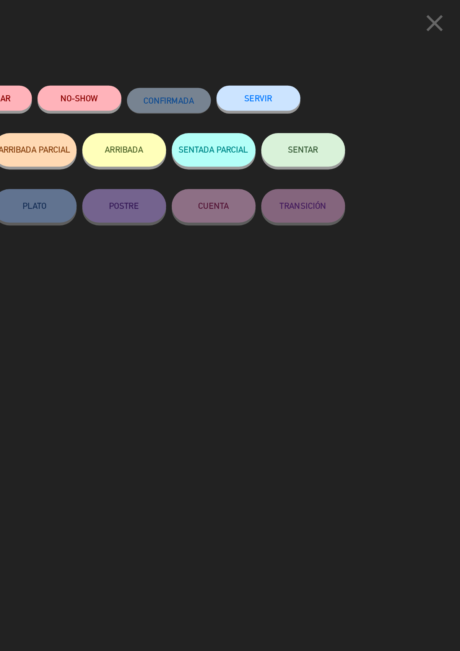
click at [317, 66] on button "SERVIR" at bounding box center [321, 67] width 57 height 17
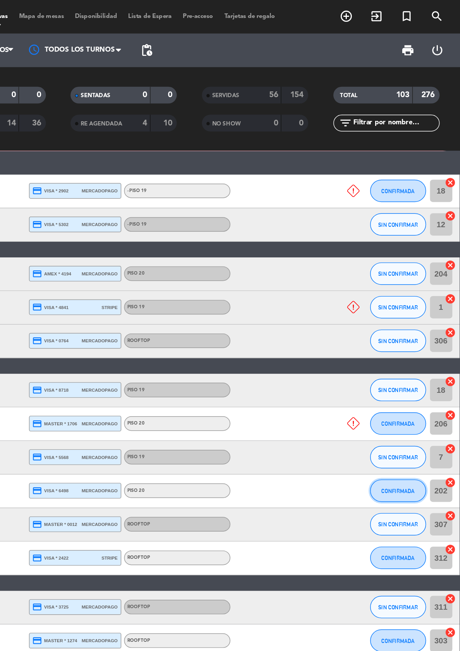
click at [399, 337] on button "CONFIRMADA" at bounding box center [417, 335] width 38 height 15
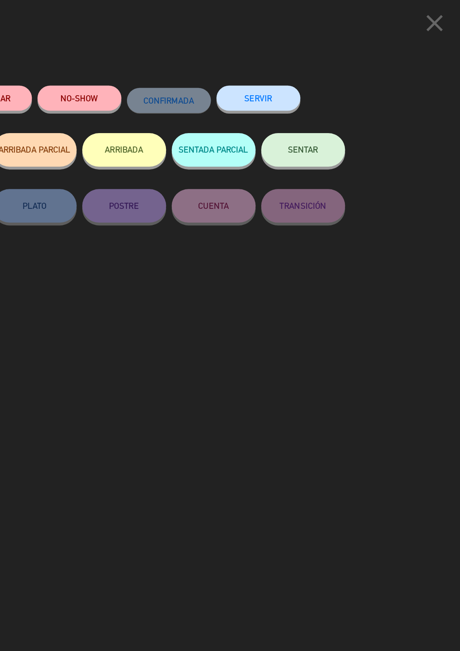
click at [304, 75] on button "SERVIR" at bounding box center [321, 67] width 57 height 17
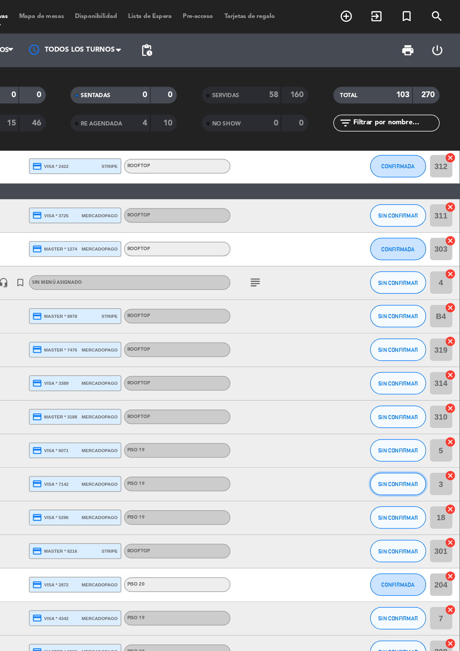
click at [410, 332] on button "SIN CONFIRMAR" at bounding box center [417, 330] width 38 height 15
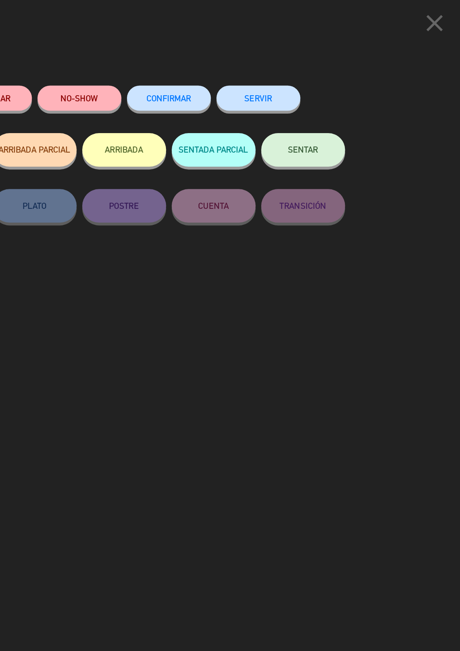
click at [312, 71] on button "SERVIR" at bounding box center [321, 67] width 57 height 17
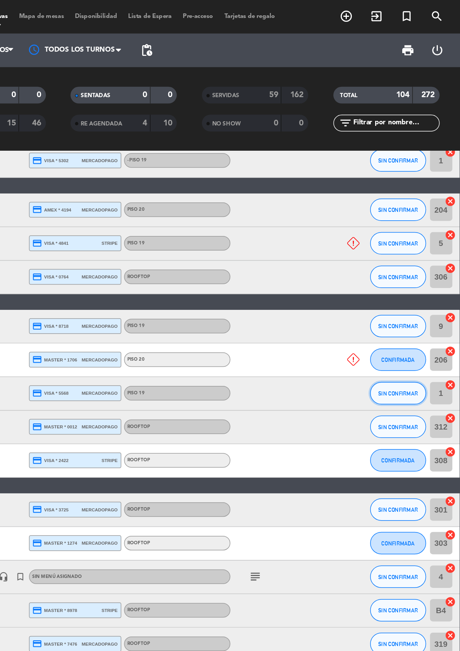
click at [417, 271] on button "SIN CONFIRMAR" at bounding box center [417, 268] width 38 height 15
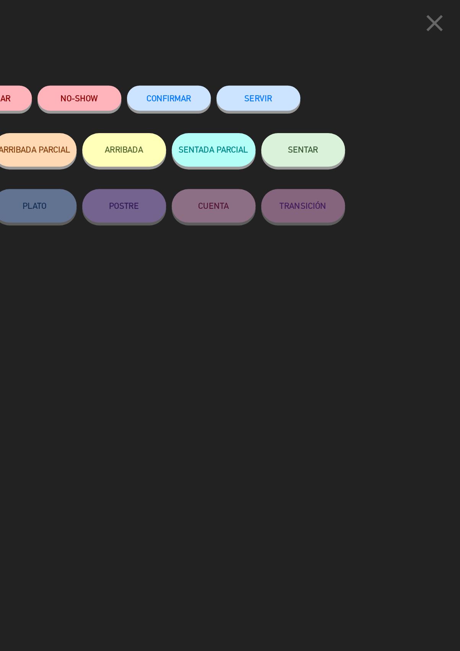
click at [325, 67] on button "SERVIR" at bounding box center [321, 67] width 57 height 17
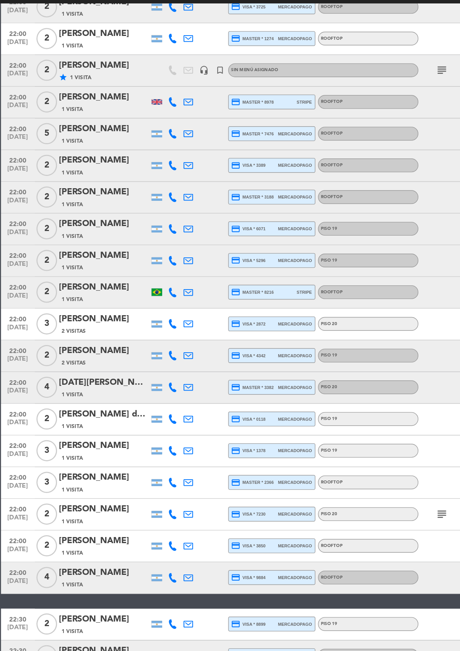
scroll to position [327, 0]
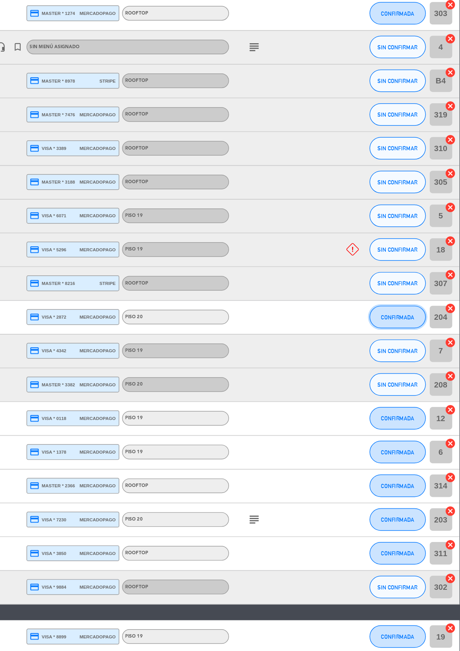
click at [423, 335] on button "CONFIRMADA" at bounding box center [417, 333] width 38 height 15
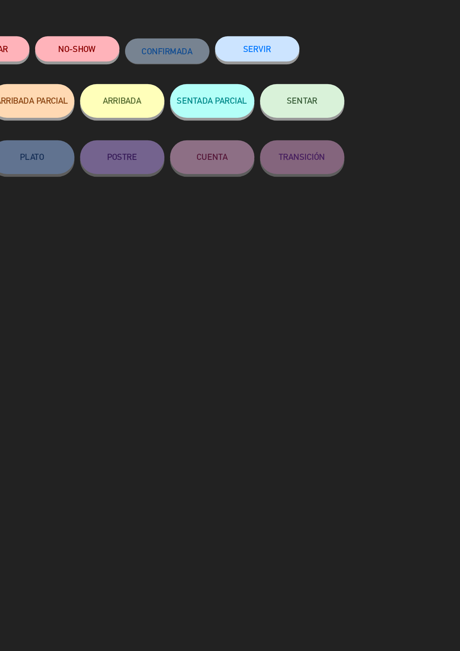
click at [330, 67] on button "SERVIR" at bounding box center [321, 67] width 57 height 17
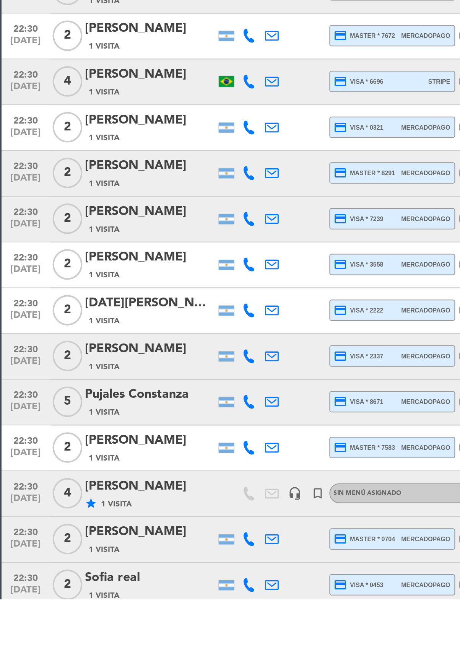
scroll to position [0, 0]
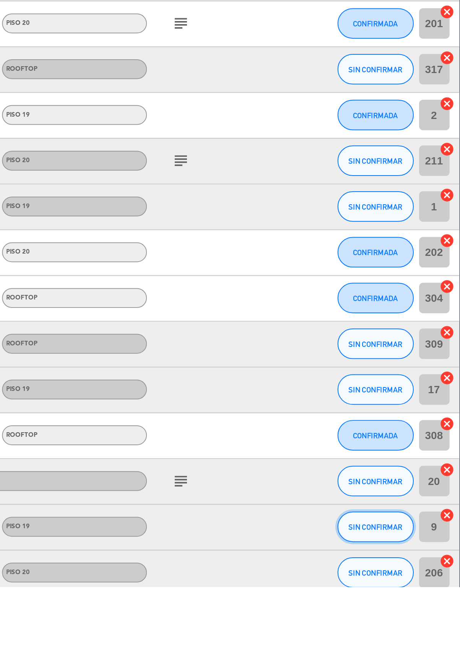
click at [411, 620] on span "SIN CONFIRMAR" at bounding box center [417, 621] width 27 height 4
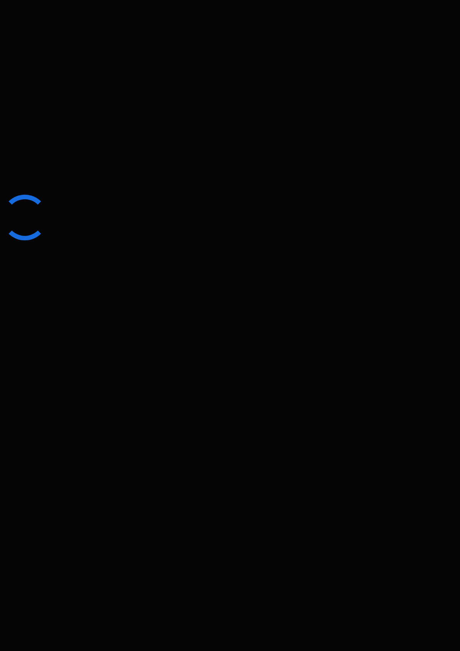
scroll to position [42, 0]
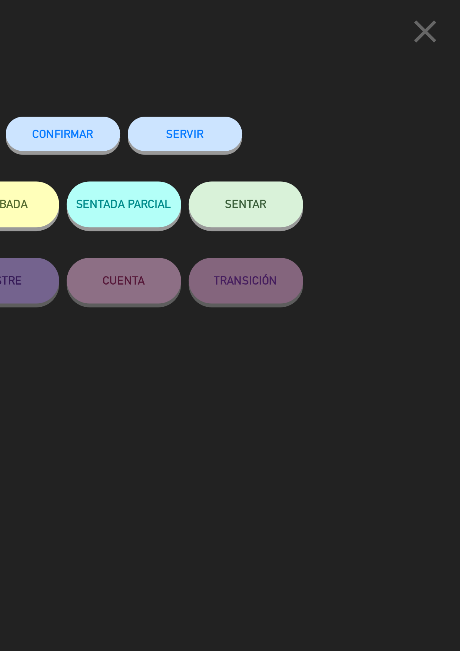
click at [314, 67] on button "SERVIR" at bounding box center [321, 67] width 57 height 17
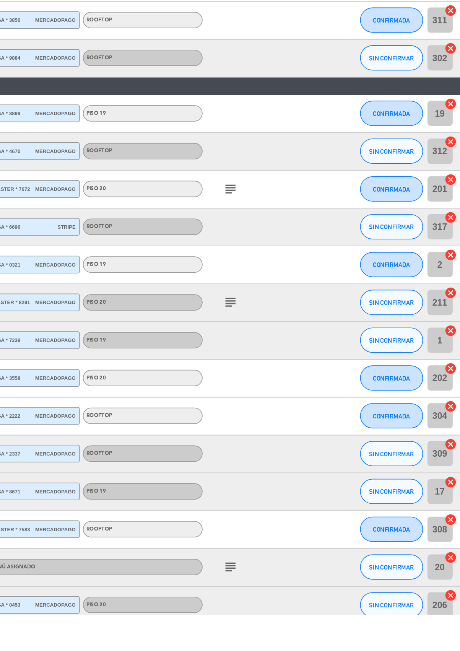
scroll to position [0, 0]
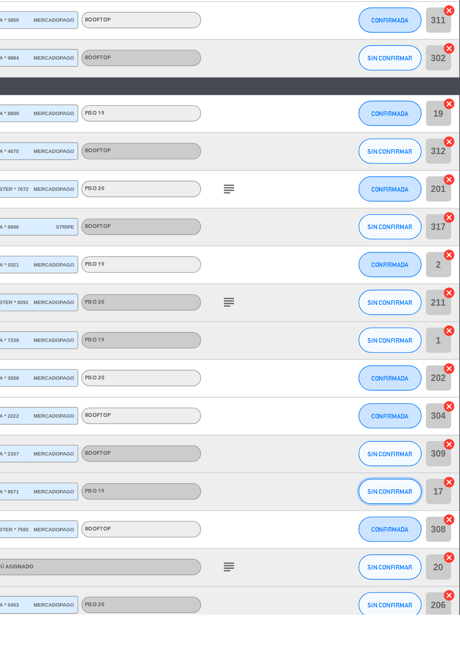
click at [404, 577] on button "SIN CONFIRMAR" at bounding box center [417, 576] width 38 height 15
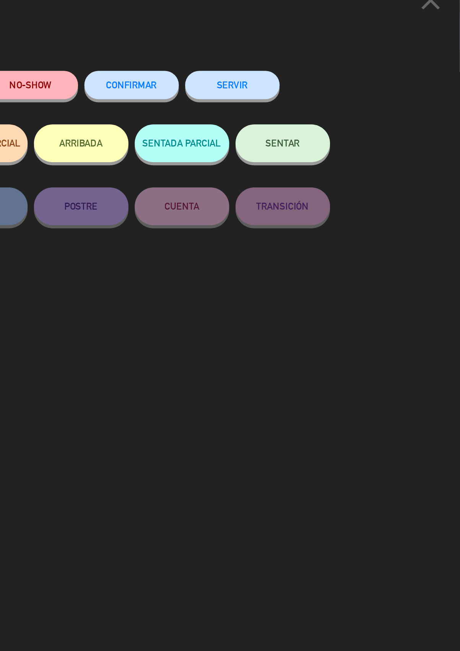
scroll to position [0, 0]
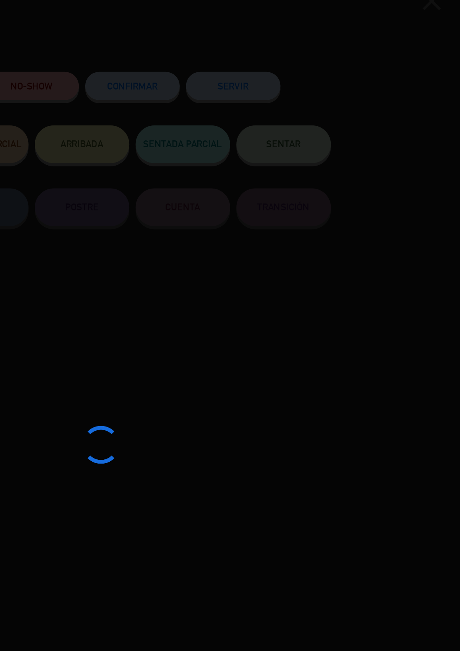
click at [316, 67] on div at bounding box center [230, 325] width 460 height 651
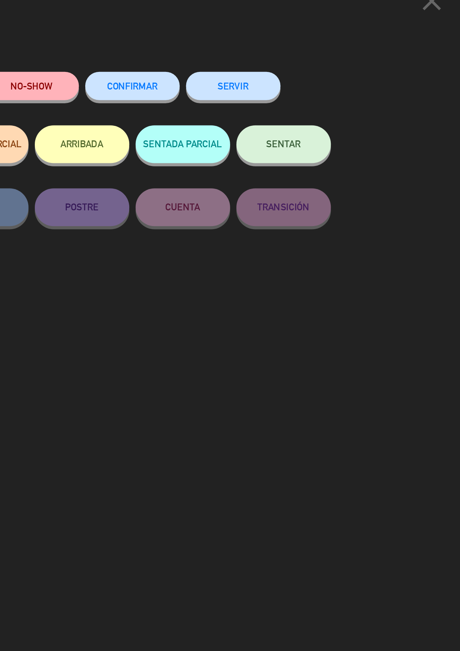
click at [322, 68] on button "SERVIR" at bounding box center [321, 67] width 57 height 17
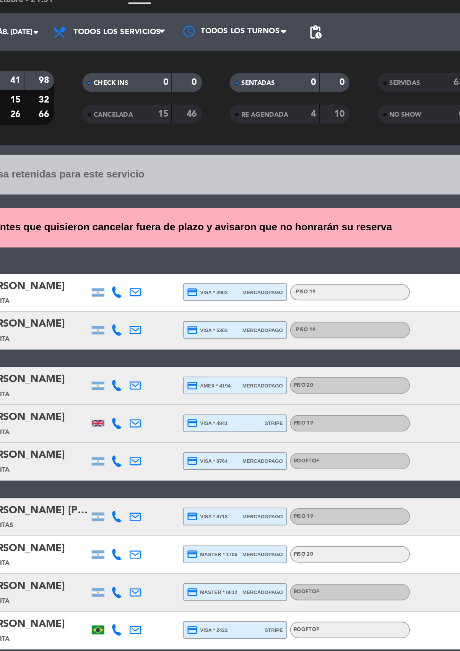
scroll to position [0, 0]
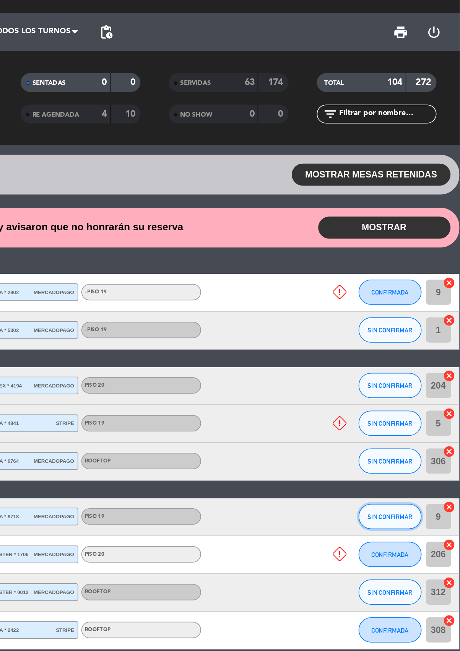
click at [418, 321] on button "SIN CONFIRMAR" at bounding box center [417, 328] width 38 height 15
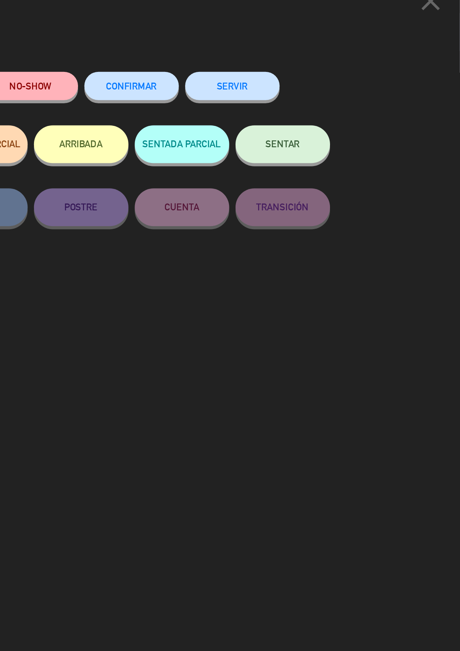
click at [322, 73] on button "SERVIR" at bounding box center [321, 67] width 57 height 17
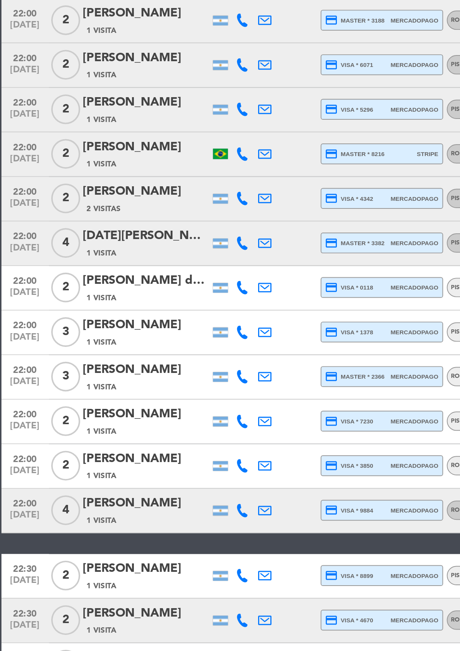
scroll to position [253, 0]
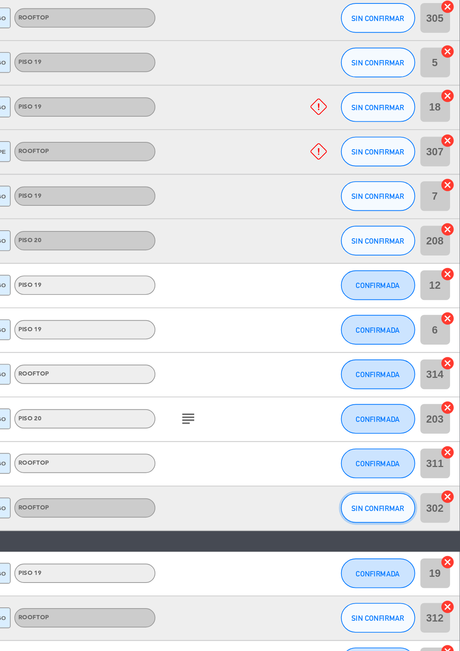
click at [408, 537] on button "SIN CONFIRMAR" at bounding box center [417, 544] width 38 height 15
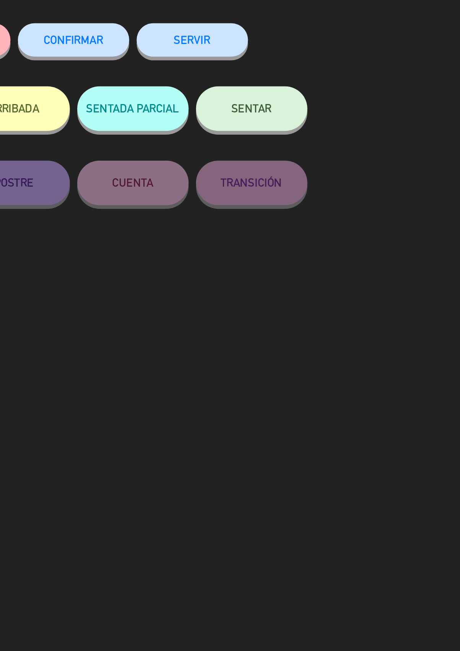
click at [314, 67] on button "SERVIR" at bounding box center [321, 67] width 57 height 17
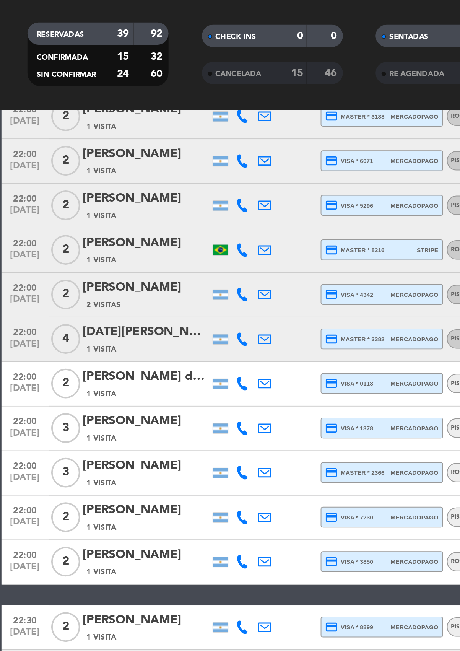
scroll to position [438, 0]
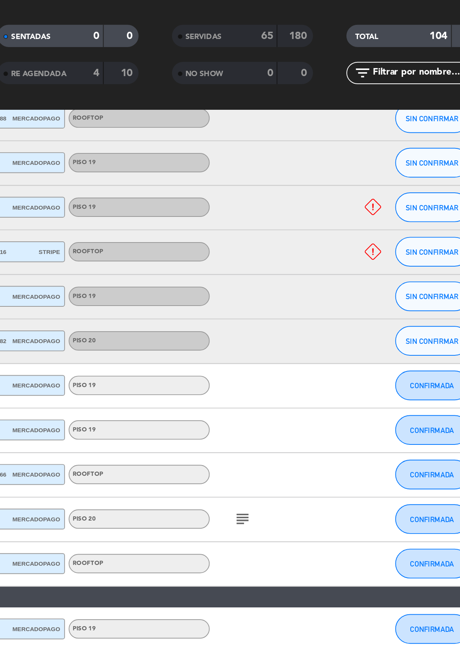
click at [320, 309] on icon "subject" at bounding box center [319, 313] width 9 height 9
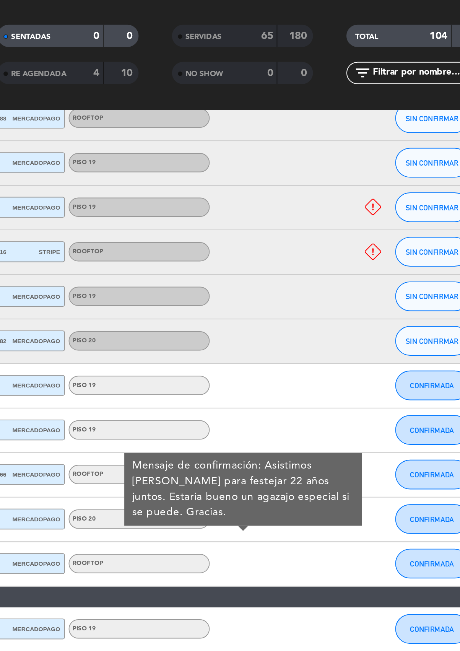
click at [317, 309] on icon "subject" at bounding box center [319, 313] width 9 height 9
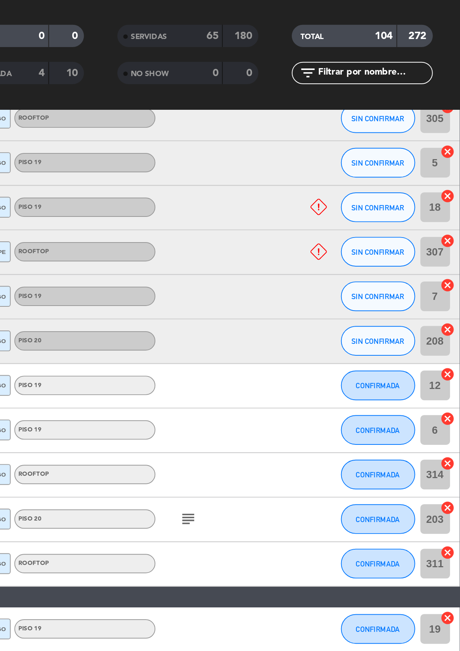
click at [321, 309] on icon "subject" at bounding box center [319, 313] width 9 height 9
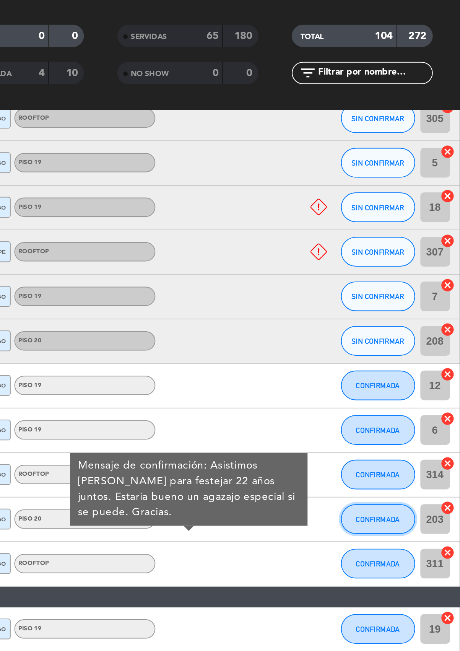
click at [414, 312] on span "CONFIRMADA" at bounding box center [417, 314] width 23 height 4
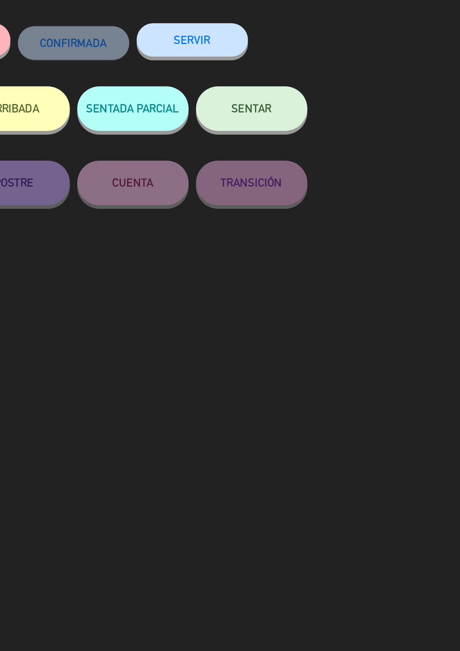
click at [329, 68] on button "SERVIR" at bounding box center [321, 67] width 57 height 17
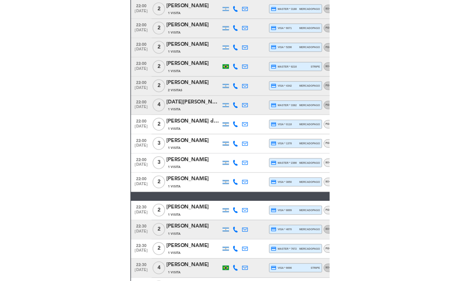
scroll to position [358, 0]
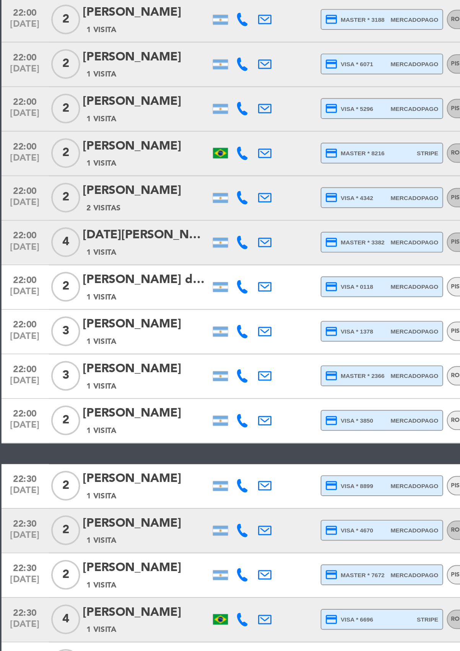
click at [232, 299] on div "PISO 20" at bounding box center [266, 303] width 73 height 10
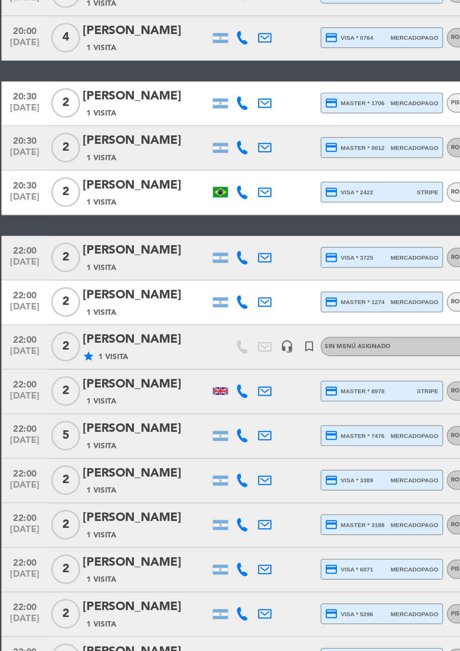
scroll to position [151, 0]
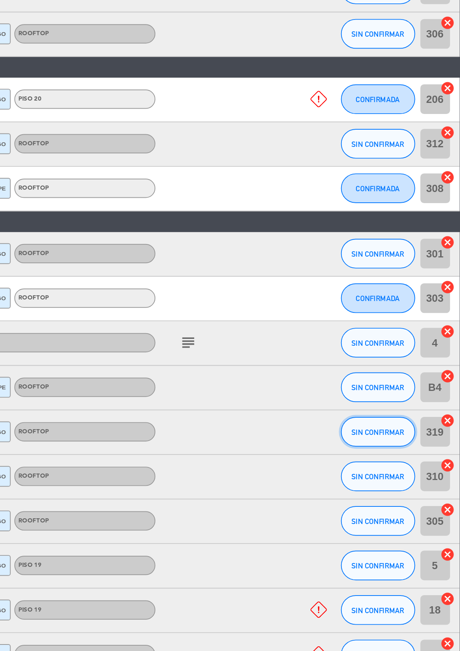
click at [408, 347] on span "SIN CONFIRMAR" at bounding box center [417, 349] width 27 height 4
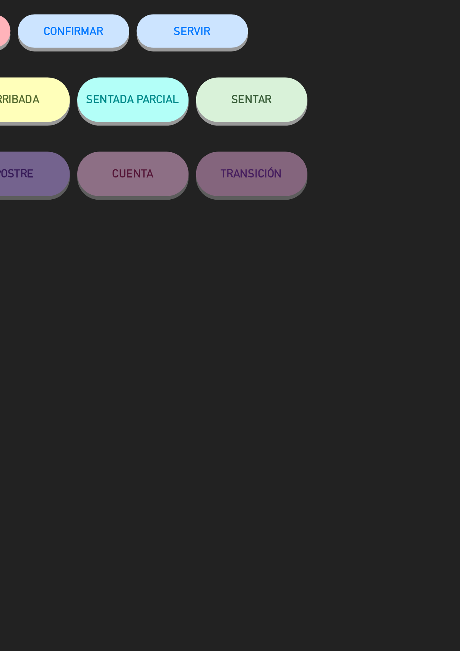
click at [322, 68] on button "SERVIR" at bounding box center [321, 67] width 57 height 17
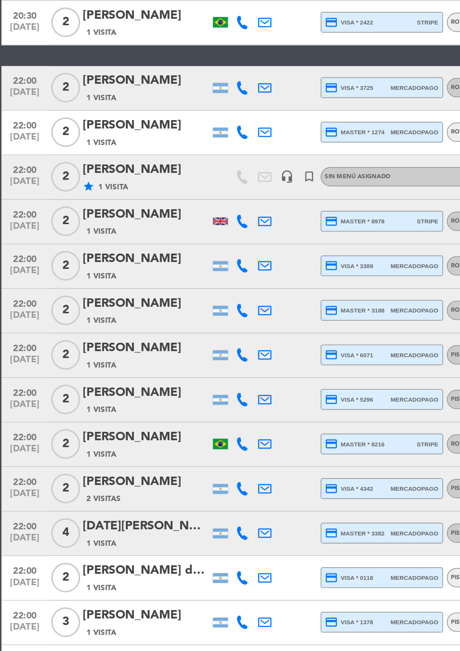
scroll to position [141, 0]
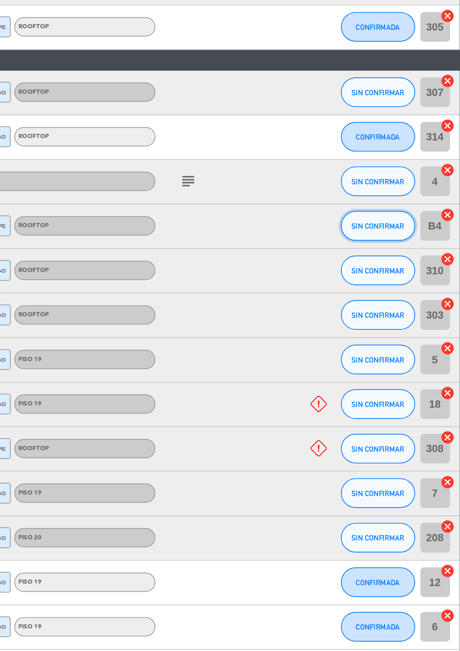
click at [416, 335] on span "SIN CONFIRMAR" at bounding box center [417, 336] width 27 height 4
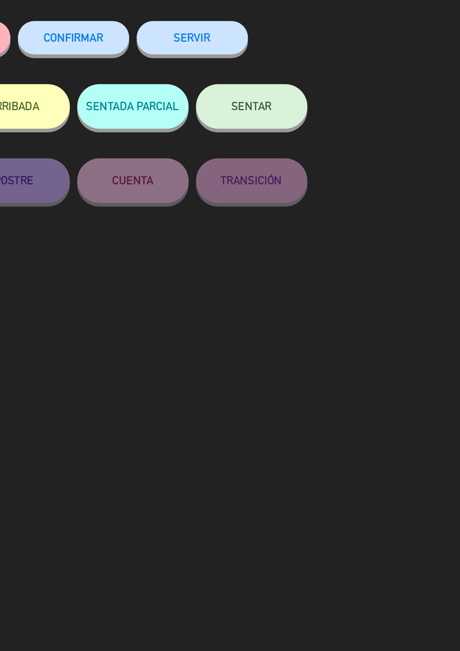
click at [328, 65] on button "SERVIR" at bounding box center [321, 67] width 57 height 17
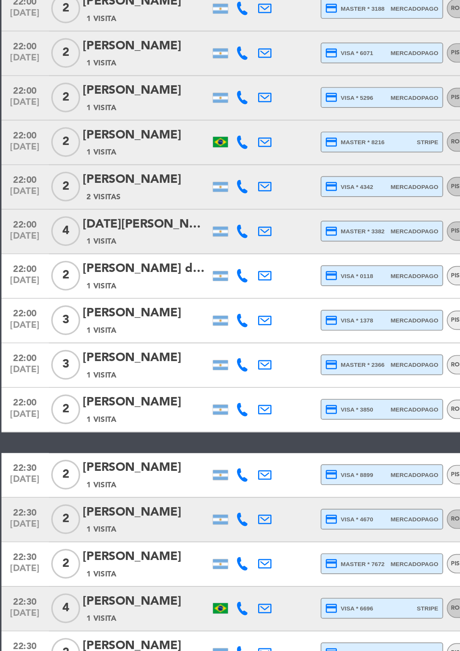
scroll to position [243, 0]
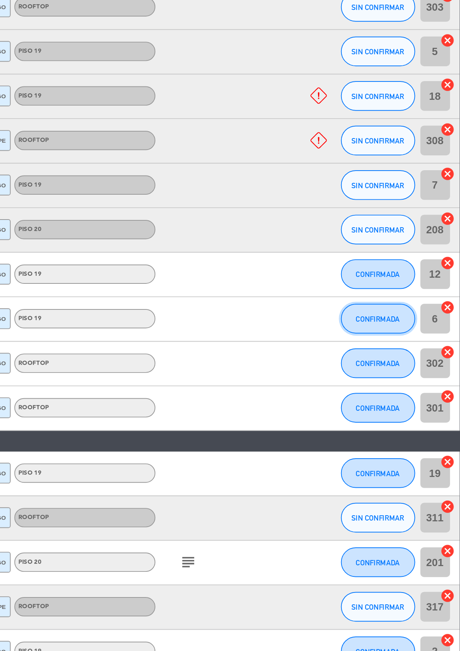
click at [416, 416] on span "CONFIRMADA" at bounding box center [417, 418] width 23 height 4
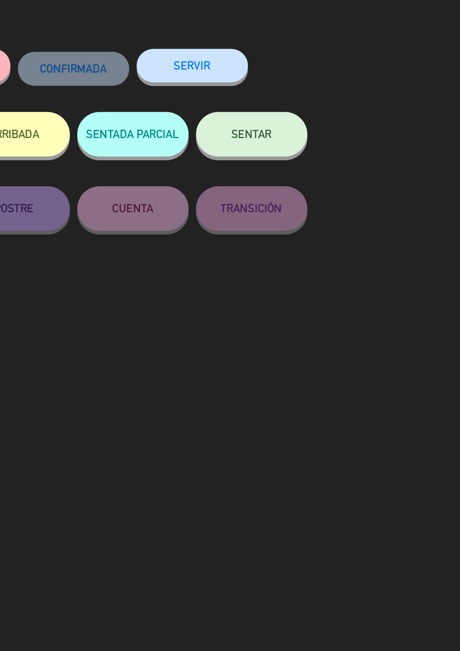
click at [336, 68] on button "SERVIR" at bounding box center [321, 67] width 57 height 17
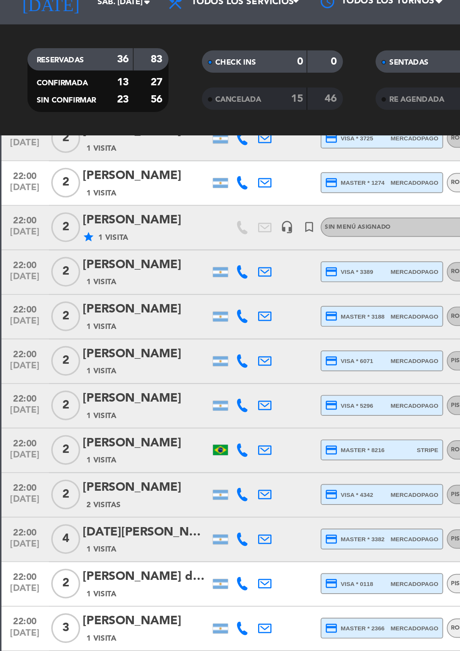
scroll to position [307, 0]
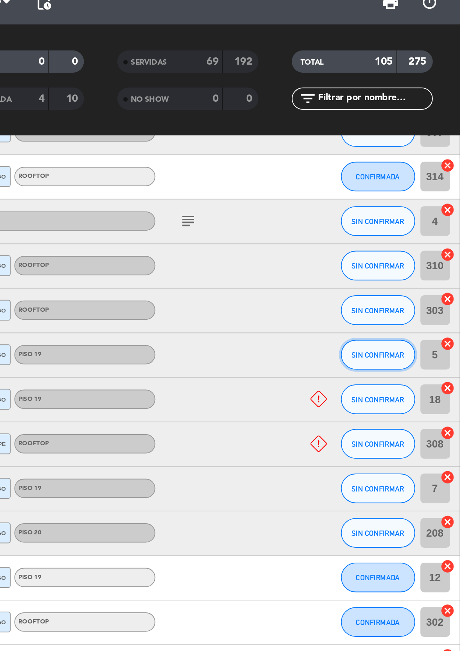
click at [406, 215] on span "SIN CONFIRMAR" at bounding box center [417, 216] width 27 height 4
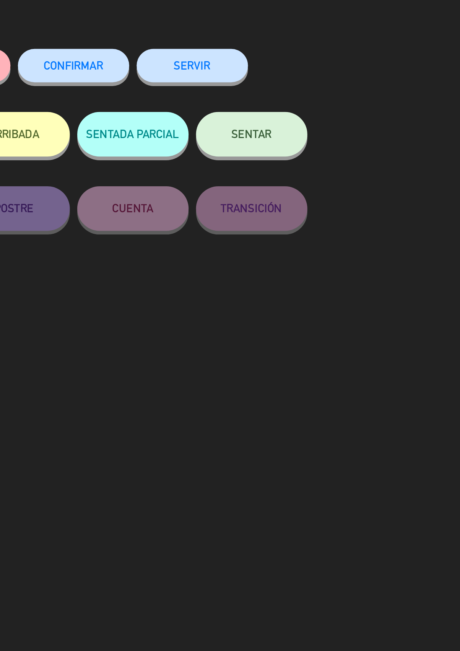
click at [315, 67] on button "SERVIR" at bounding box center [321, 67] width 57 height 17
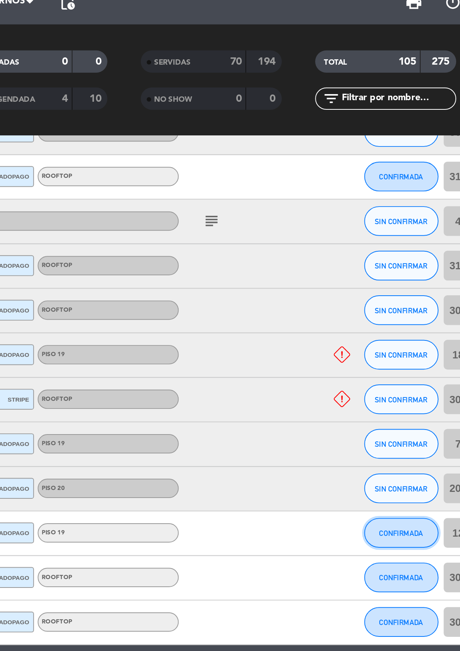
click at [412, 310] on button "CONFIRMADA" at bounding box center [417, 307] width 38 height 15
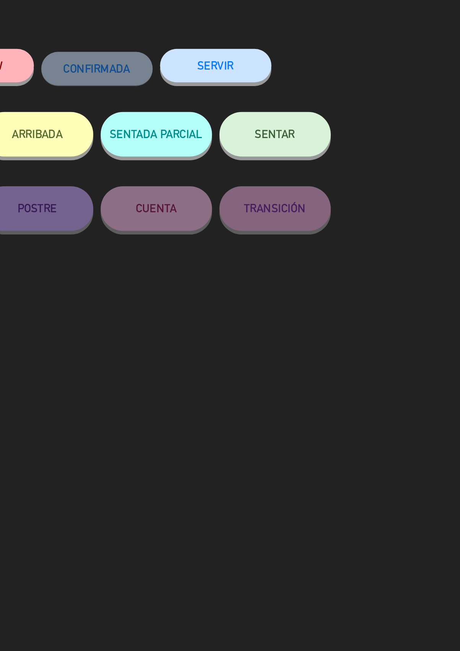
click at [323, 65] on button "SERVIR" at bounding box center [321, 67] width 57 height 17
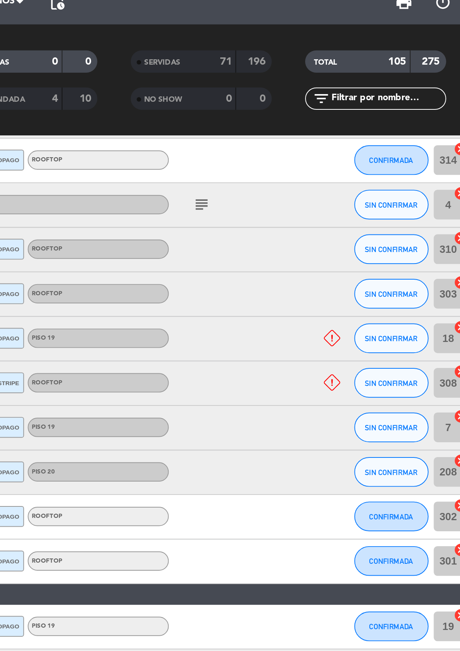
scroll to position [315, 0]
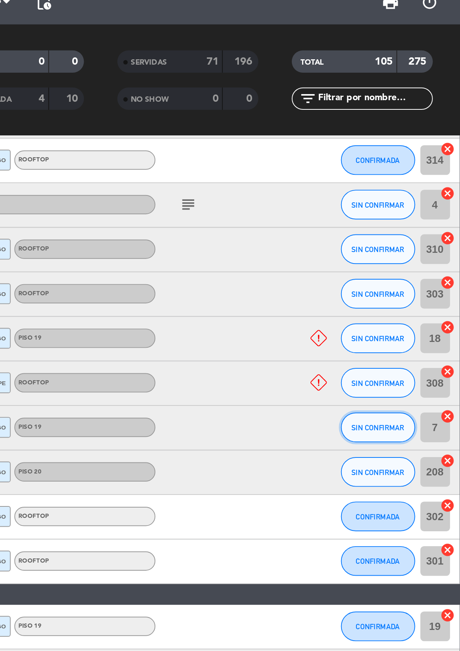
click at [408, 257] on button "SIN CONFIRMAR" at bounding box center [417, 253] width 38 height 15
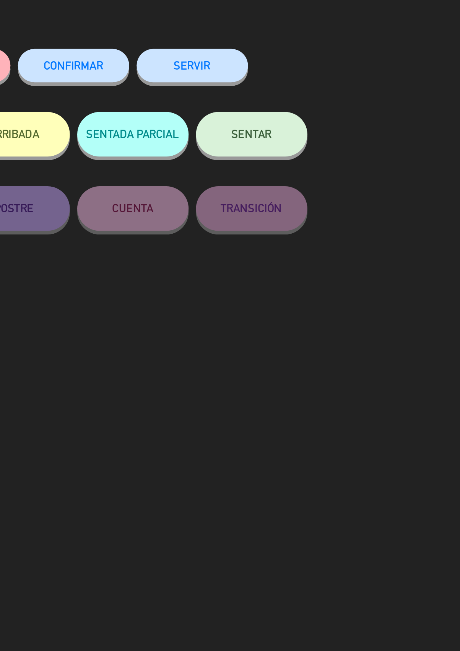
click at [322, 62] on button "SERVIR" at bounding box center [321, 67] width 57 height 17
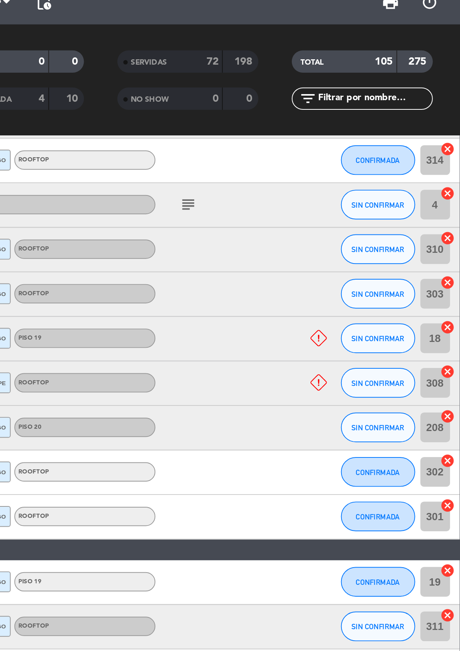
scroll to position [303, 0]
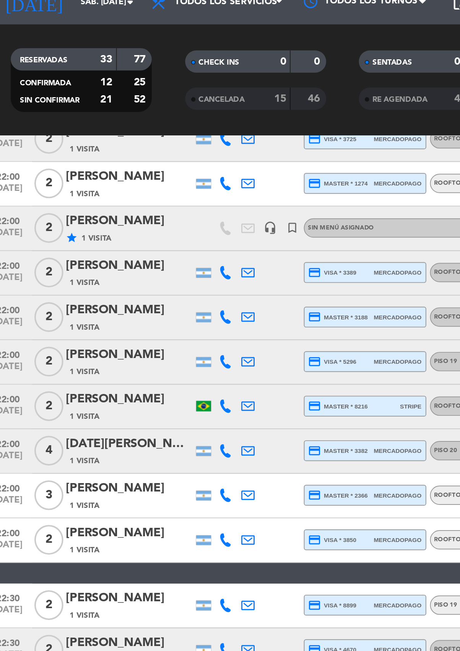
click at [244, 363] on div "ROOFTOP" at bounding box center [266, 368] width 73 height 10
click at [139, 218] on icon at bounding box center [136, 219] width 7 height 7
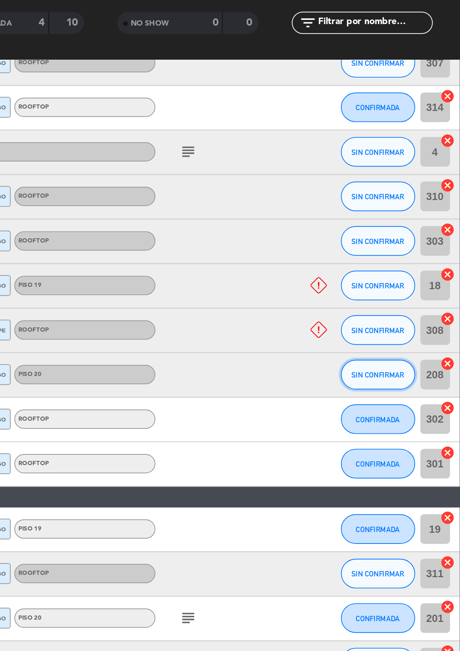
click at [405, 265] on span "SIN CONFIRMAR" at bounding box center [417, 265] width 27 height 4
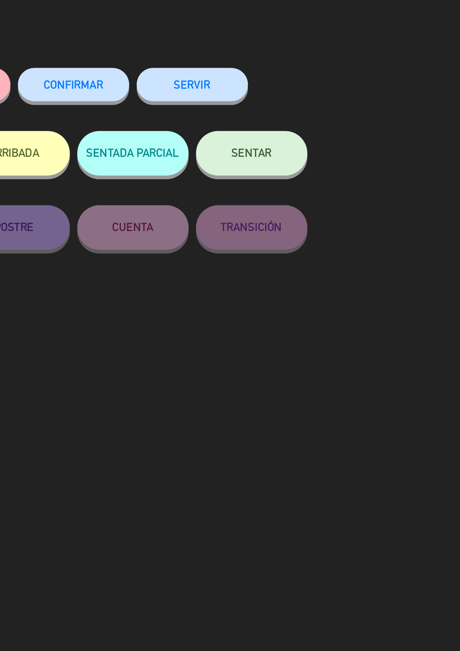
click at [315, 66] on button "SERVIR" at bounding box center [321, 67] width 57 height 17
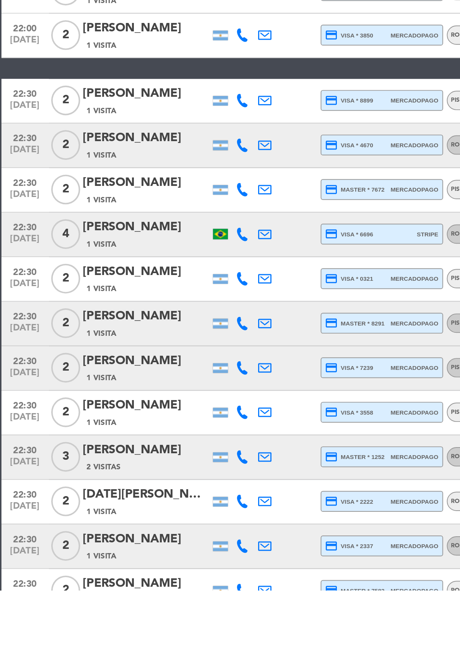
scroll to position [227, 0]
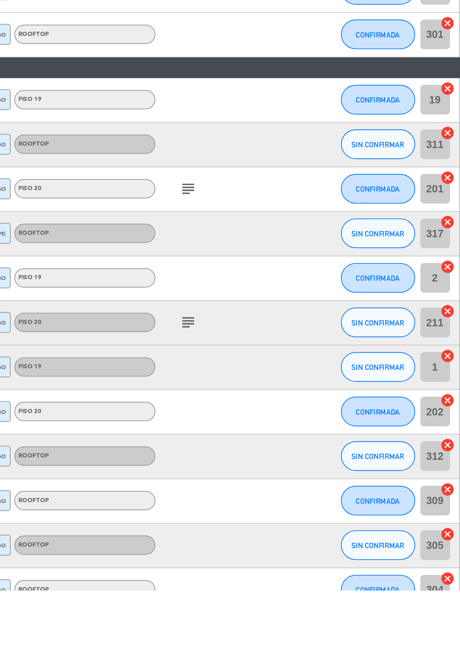
click at [316, 514] on icon "subject" at bounding box center [319, 512] width 9 height 9
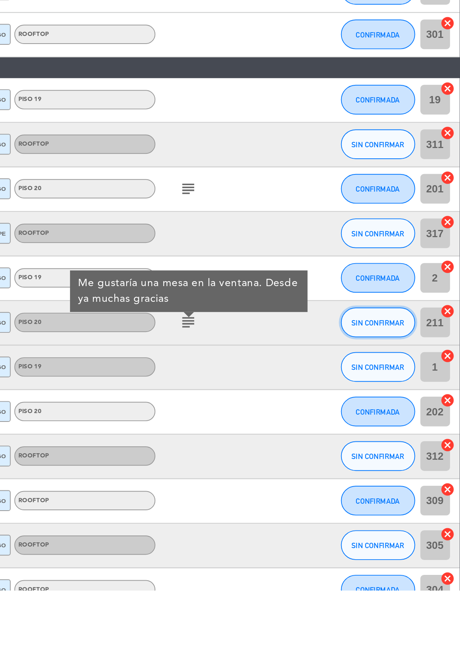
click at [407, 516] on button "SIN CONFIRMAR" at bounding box center [417, 512] width 38 height 15
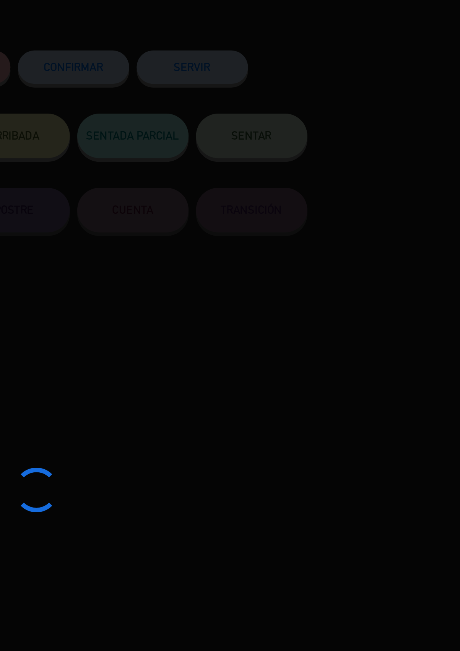
scroll to position [47, 0]
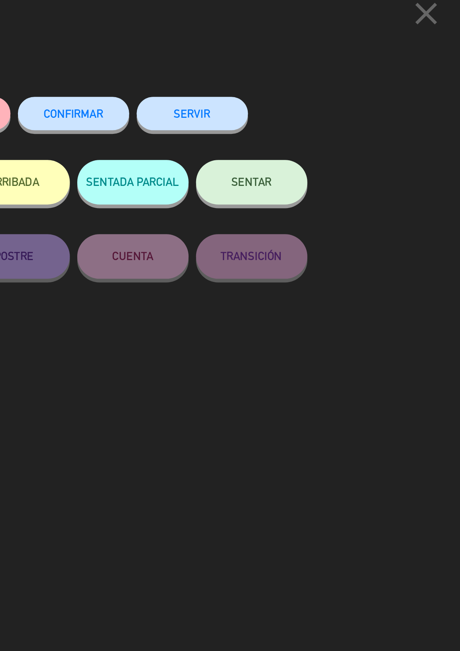
click at [315, 68] on button "SERVIR" at bounding box center [321, 67] width 57 height 17
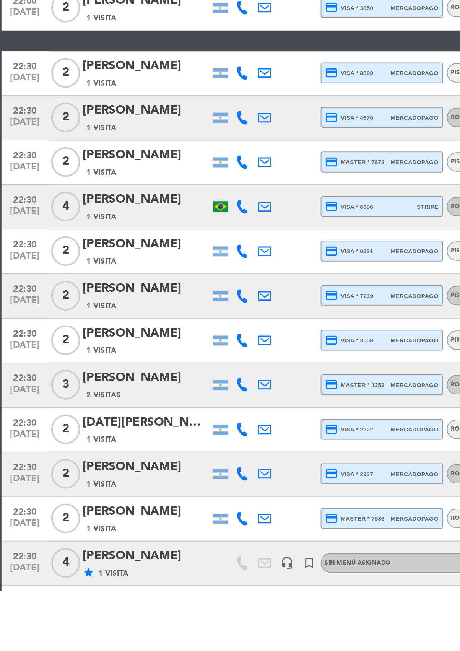
scroll to position [242, 0]
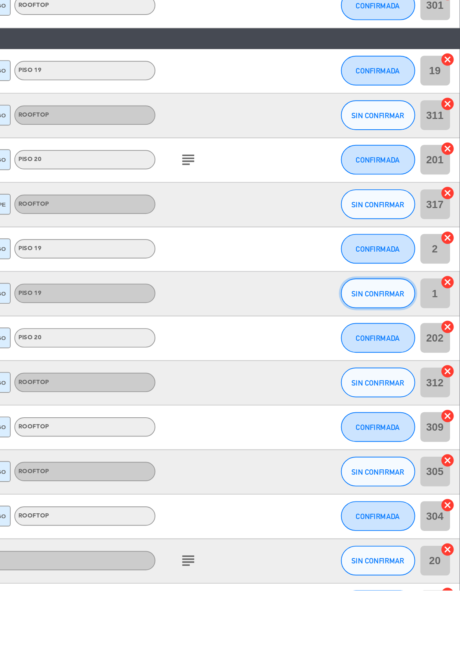
click at [411, 497] on span "SIN CONFIRMAR" at bounding box center [417, 498] width 27 height 4
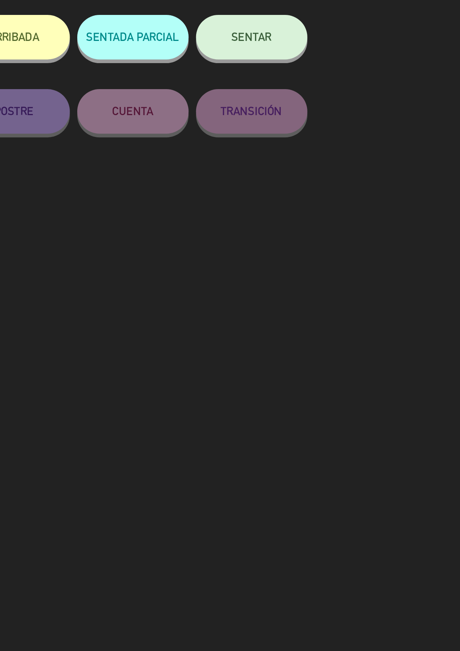
scroll to position [51, 0]
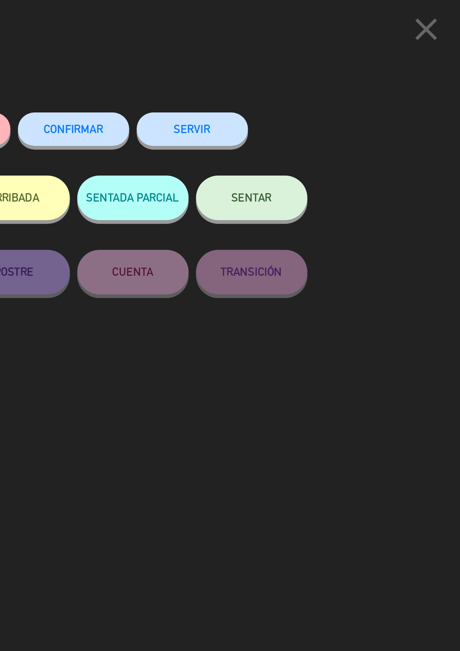
click at [316, 68] on button "SERVIR" at bounding box center [321, 67] width 57 height 17
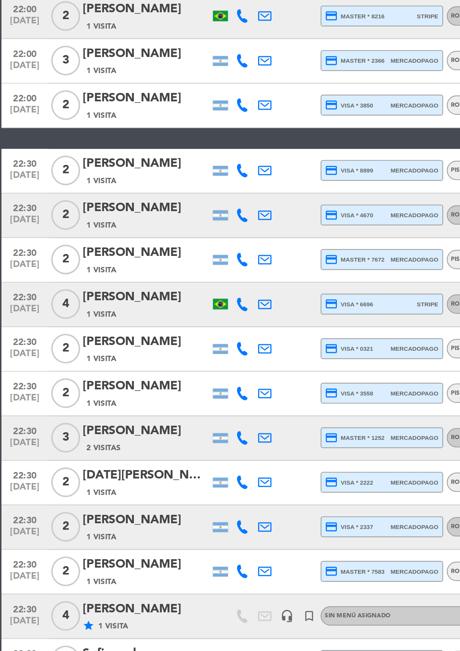
scroll to position [0, 0]
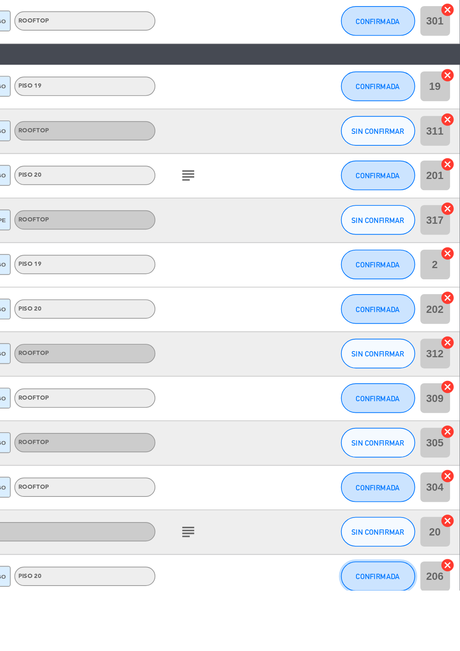
click at [405, 642] on button "CONFIRMADA" at bounding box center [417, 643] width 38 height 15
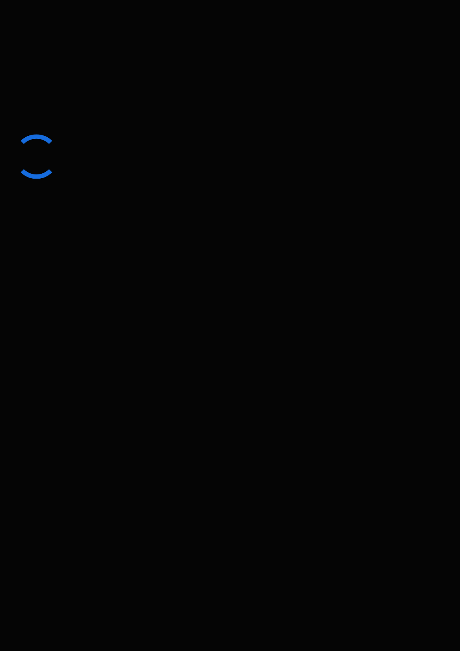
scroll to position [53, 0]
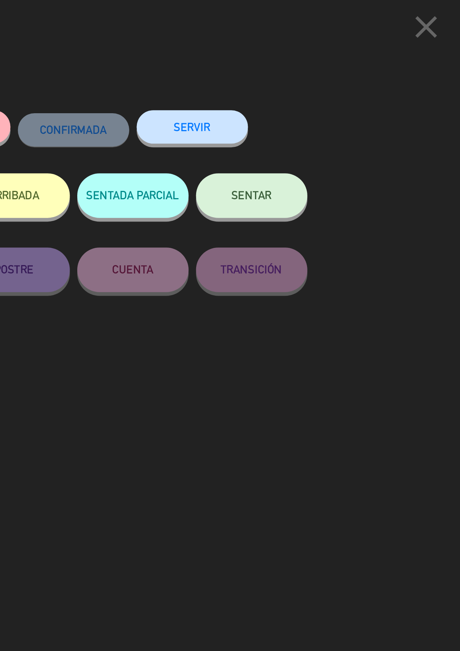
click at [309, 72] on button "SERVIR" at bounding box center [321, 67] width 57 height 17
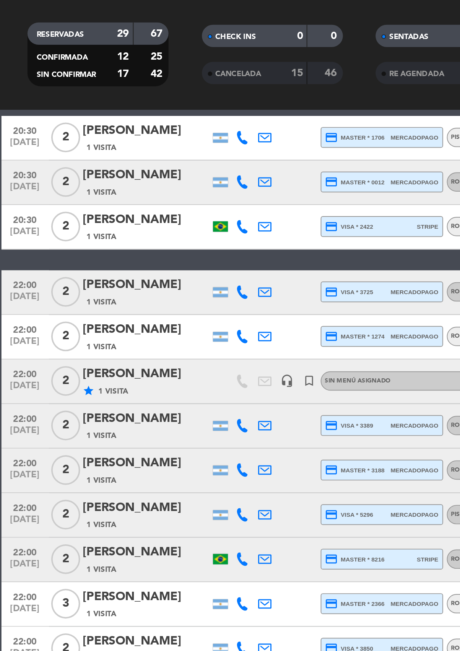
scroll to position [0, 0]
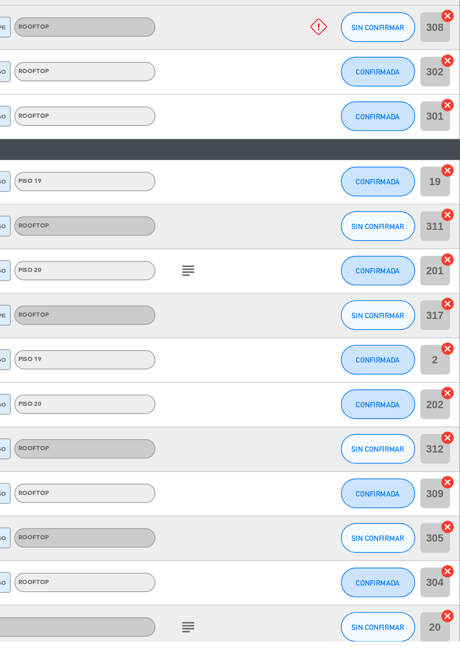
click at [319, 462] on icon "subject" at bounding box center [319, 459] width 9 height 9
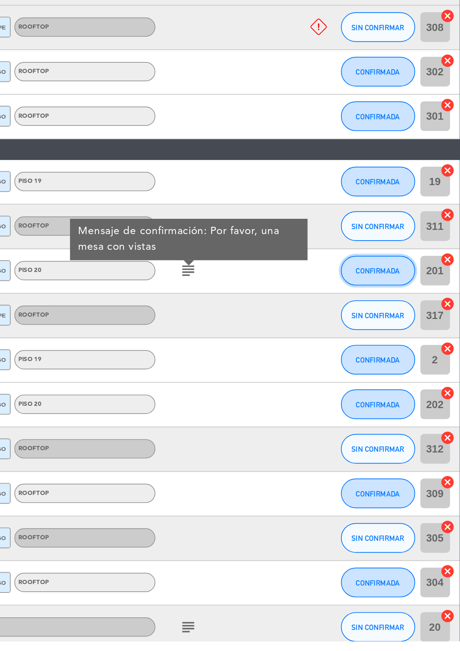
click at [418, 463] on button "CONFIRMADA" at bounding box center [417, 459] width 38 height 15
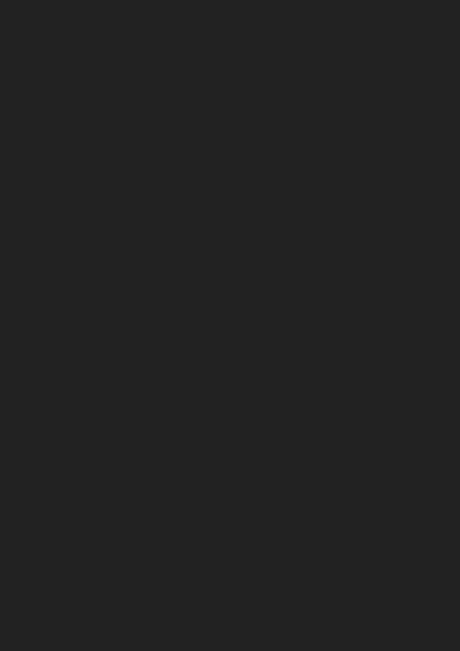
scroll to position [10, 0]
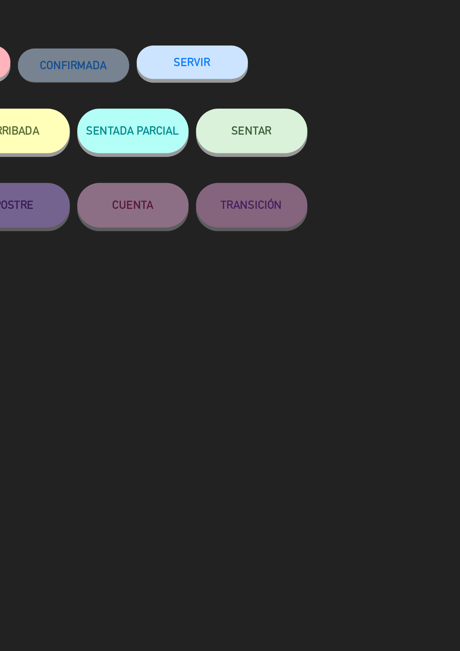
click at [330, 67] on button "SERVIR" at bounding box center [321, 67] width 57 height 17
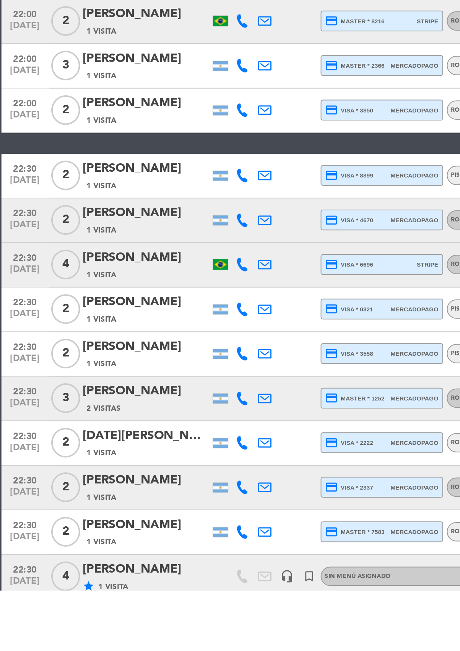
scroll to position [0, 0]
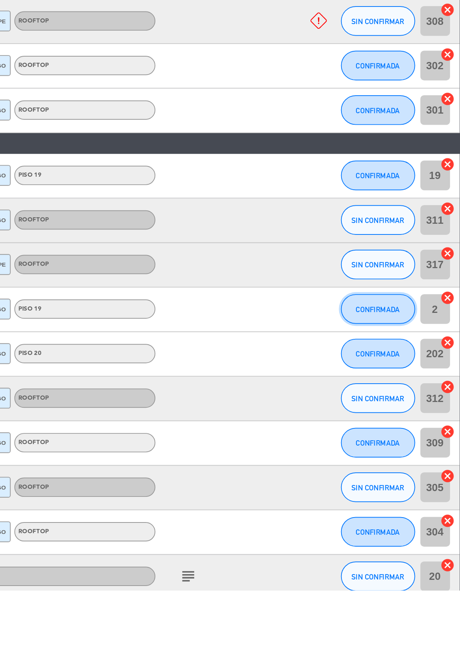
click at [413, 506] on button "CONFIRMADA" at bounding box center [417, 505] width 38 height 15
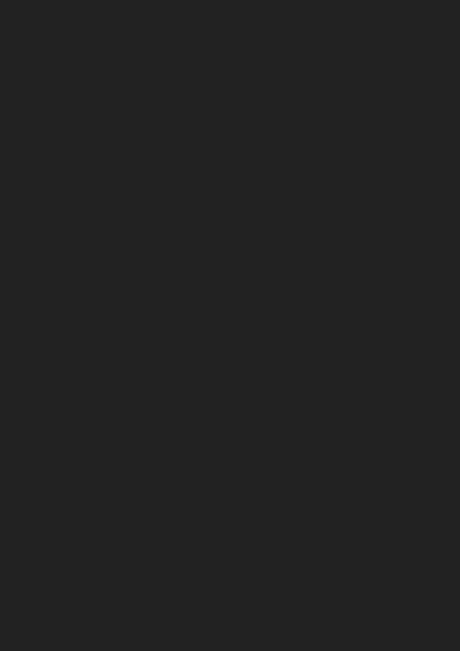
scroll to position [46, 0]
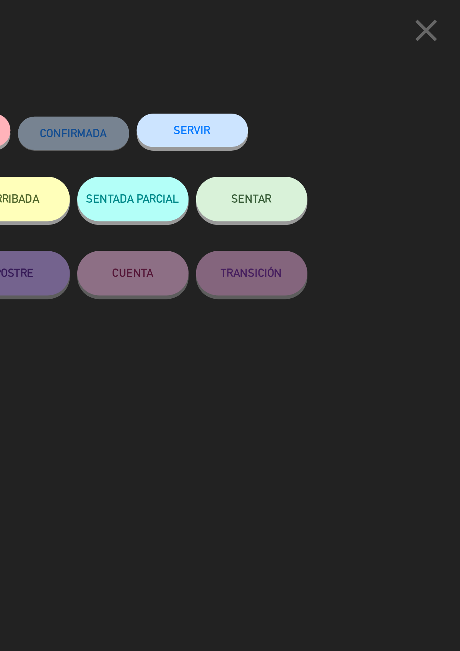
click at [325, 68] on button "SERVIR" at bounding box center [321, 67] width 57 height 17
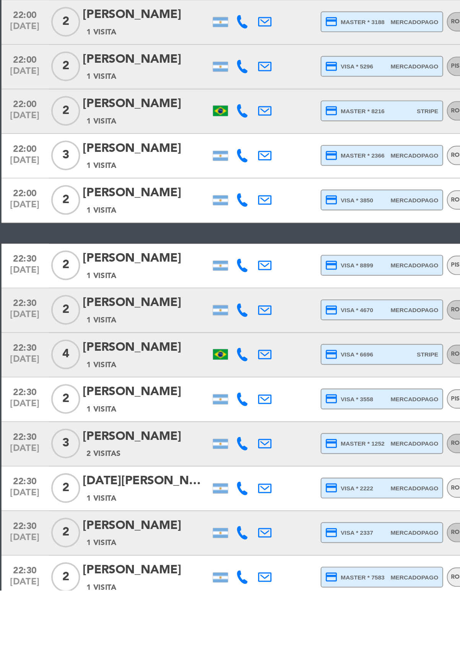
scroll to position [165, 0]
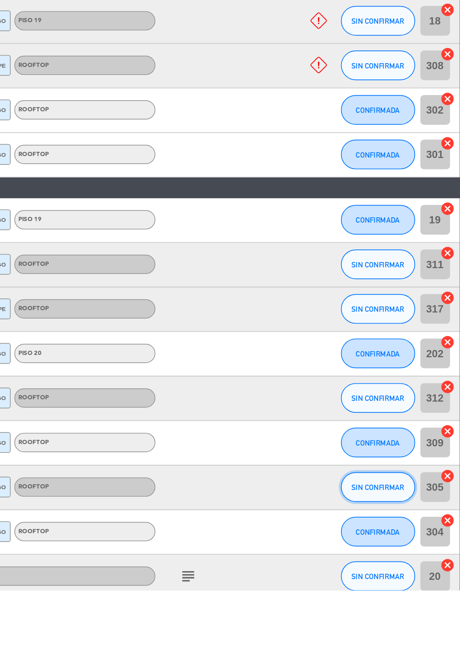
click at [410, 596] on span "SIN CONFIRMAR" at bounding box center [417, 598] width 27 height 4
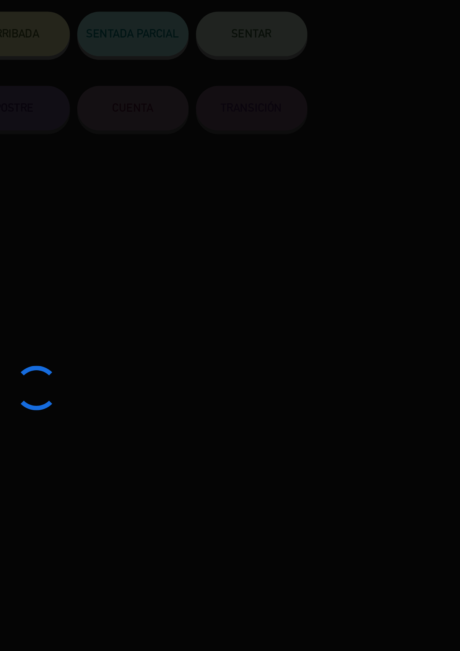
scroll to position [53, 0]
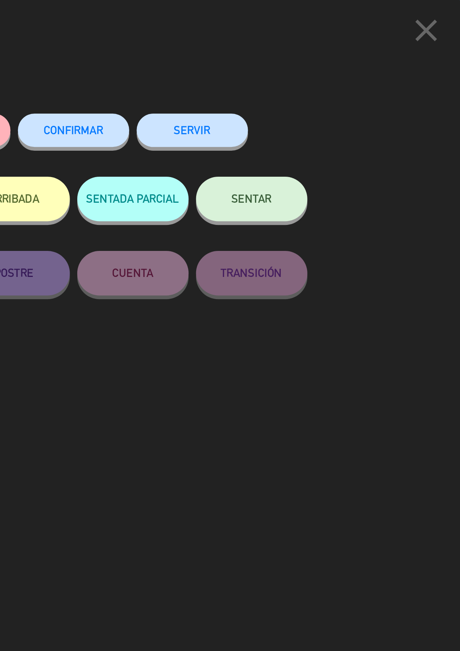
click at [314, 67] on button "SERVIR" at bounding box center [321, 67] width 57 height 17
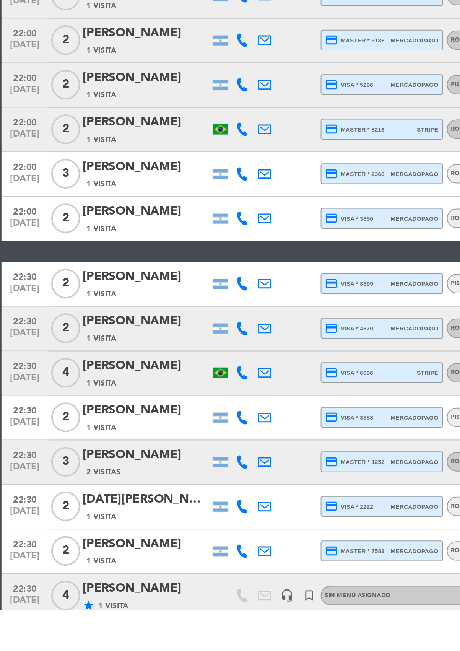
scroll to position [0, 0]
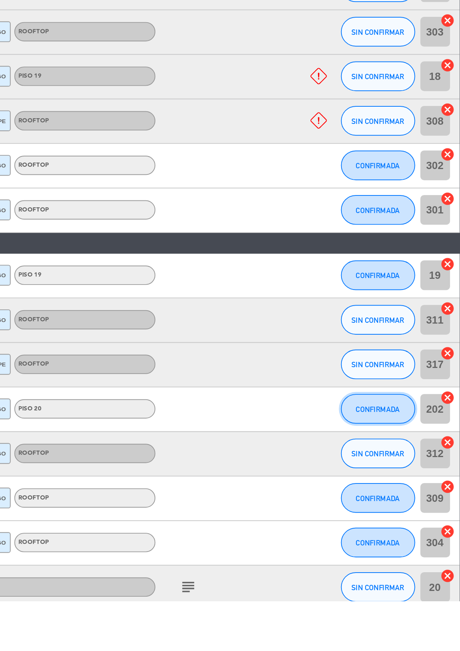
click at [425, 552] on button "CONFIRMADA" at bounding box center [417, 551] width 38 height 15
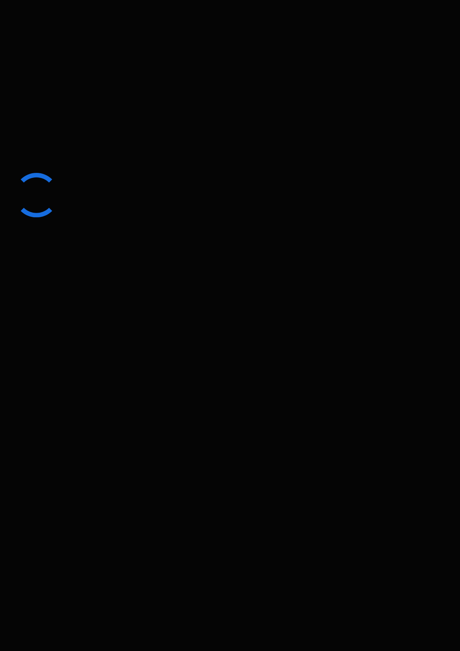
scroll to position [50, 0]
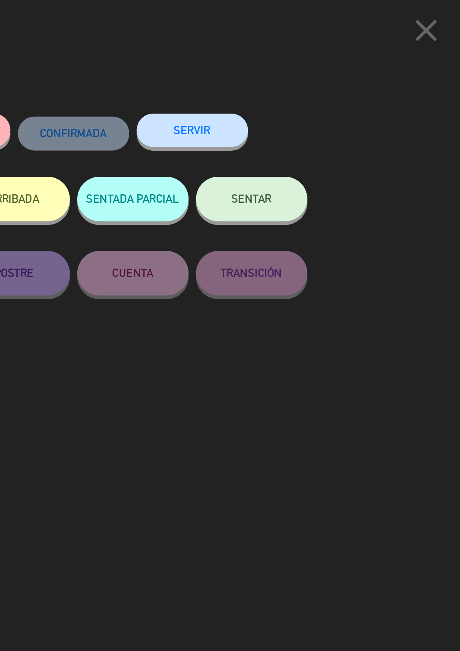
click at [339, 68] on button "SERVIR" at bounding box center [321, 67] width 57 height 17
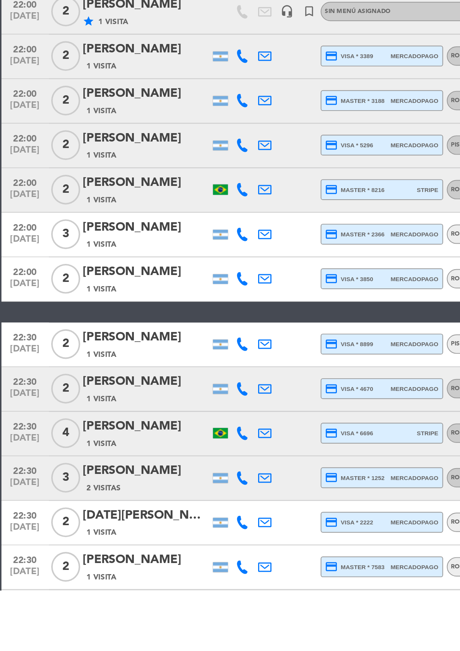
scroll to position [119, 0]
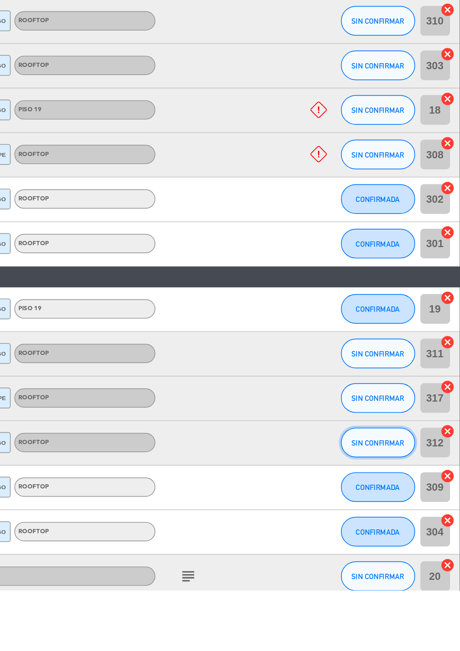
click at [408, 576] on button "SIN CONFIRMAR" at bounding box center [417, 574] width 38 height 15
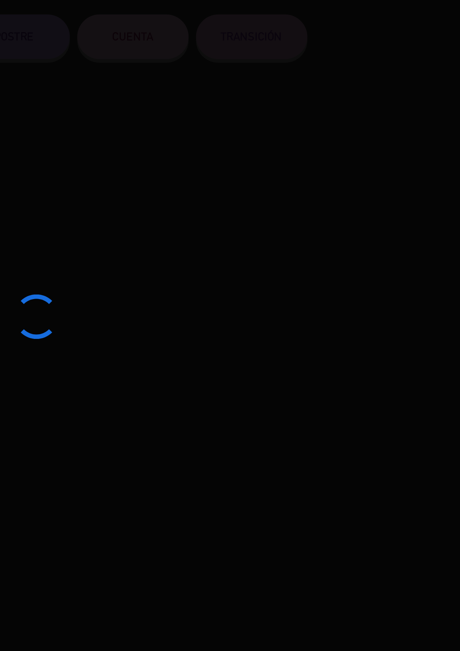
scroll to position [56, 0]
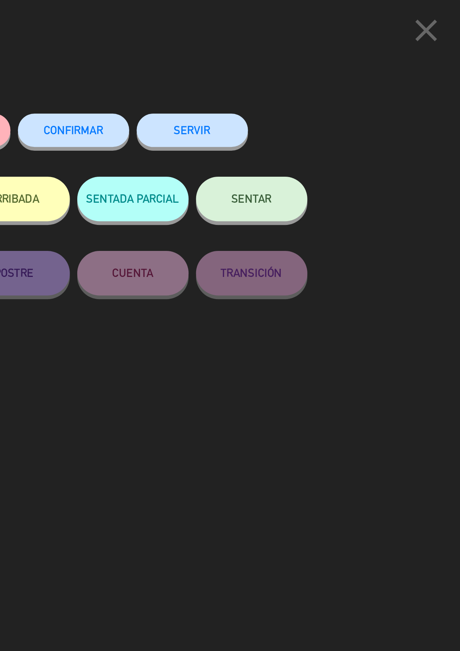
click at [319, 67] on button "SERVIR" at bounding box center [321, 67] width 57 height 17
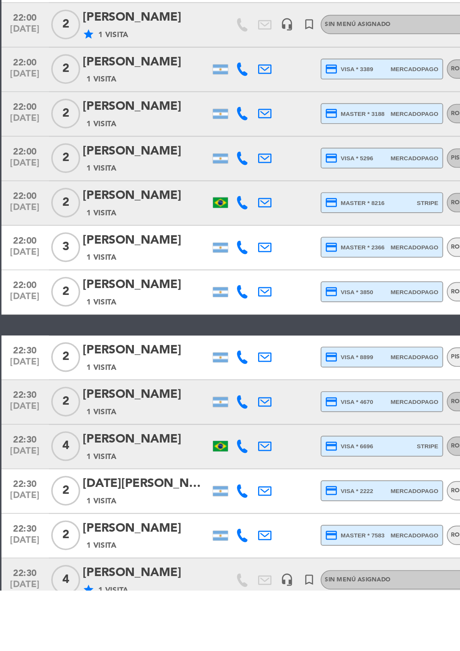
scroll to position [96, 0]
